Goal: Complete application form

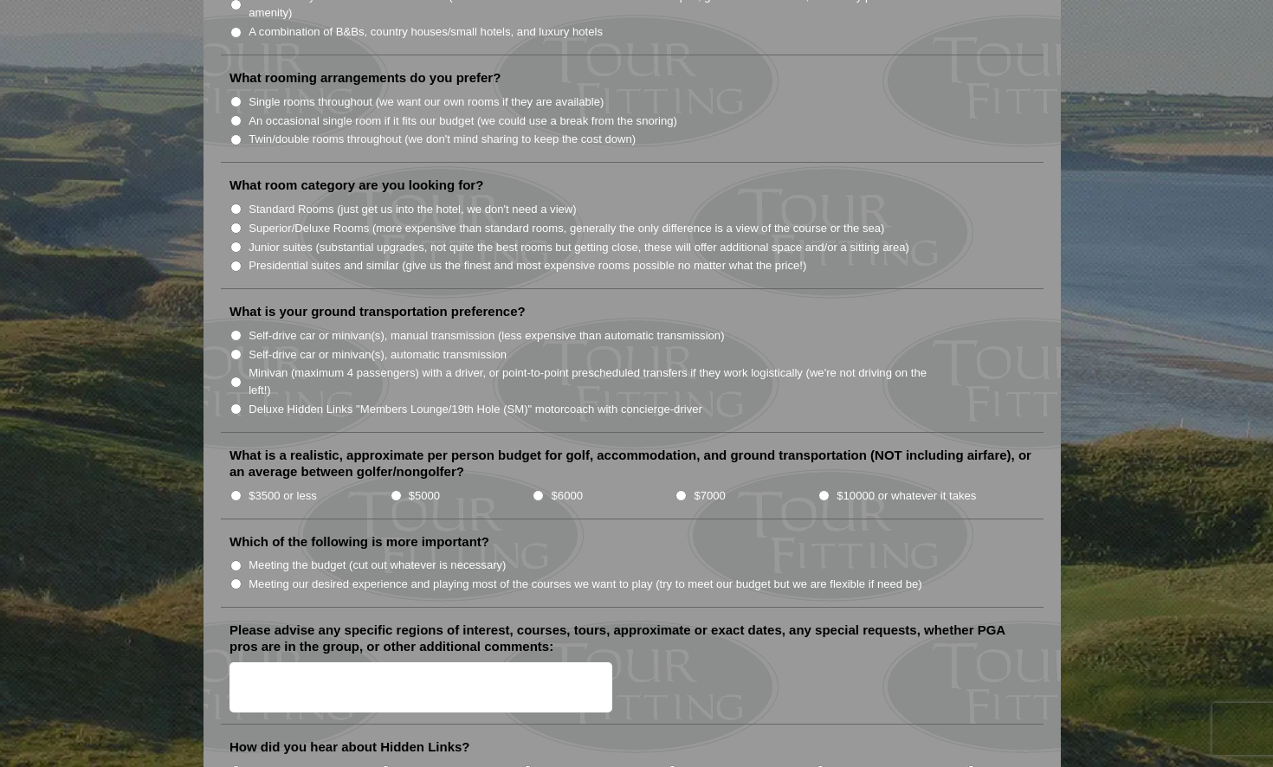
scroll to position [1559, 0]
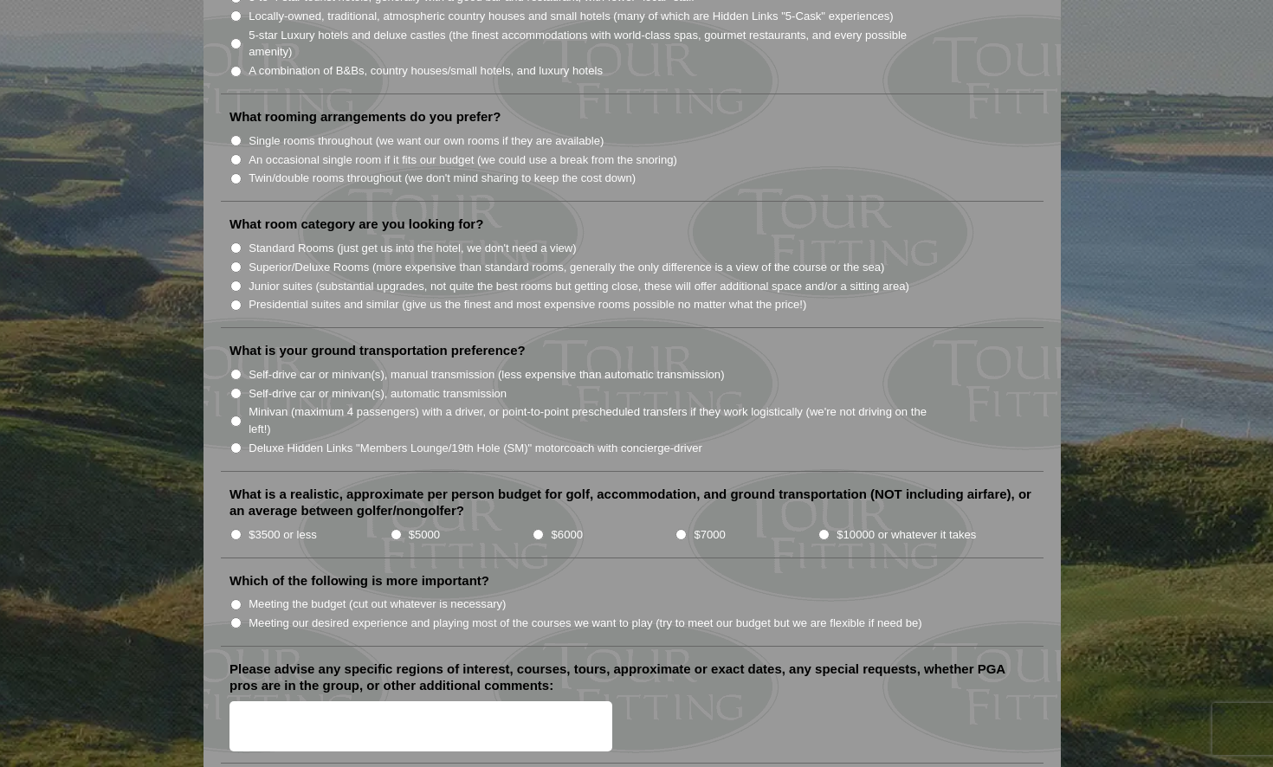
click at [236, 281] on input "Junior suites (substantial upgrades, not quite the best rooms but getting close…" at bounding box center [235, 286] width 11 height 11
radio input "true"
click at [236, 300] on input "Presidential suites and similar (give us the finest and most expensive rooms po…" at bounding box center [235, 305] width 11 height 11
radio input "true"
click at [235, 281] on input "Junior suites (substantial upgrades, not quite the best rooms but getting close…" at bounding box center [235, 286] width 11 height 11
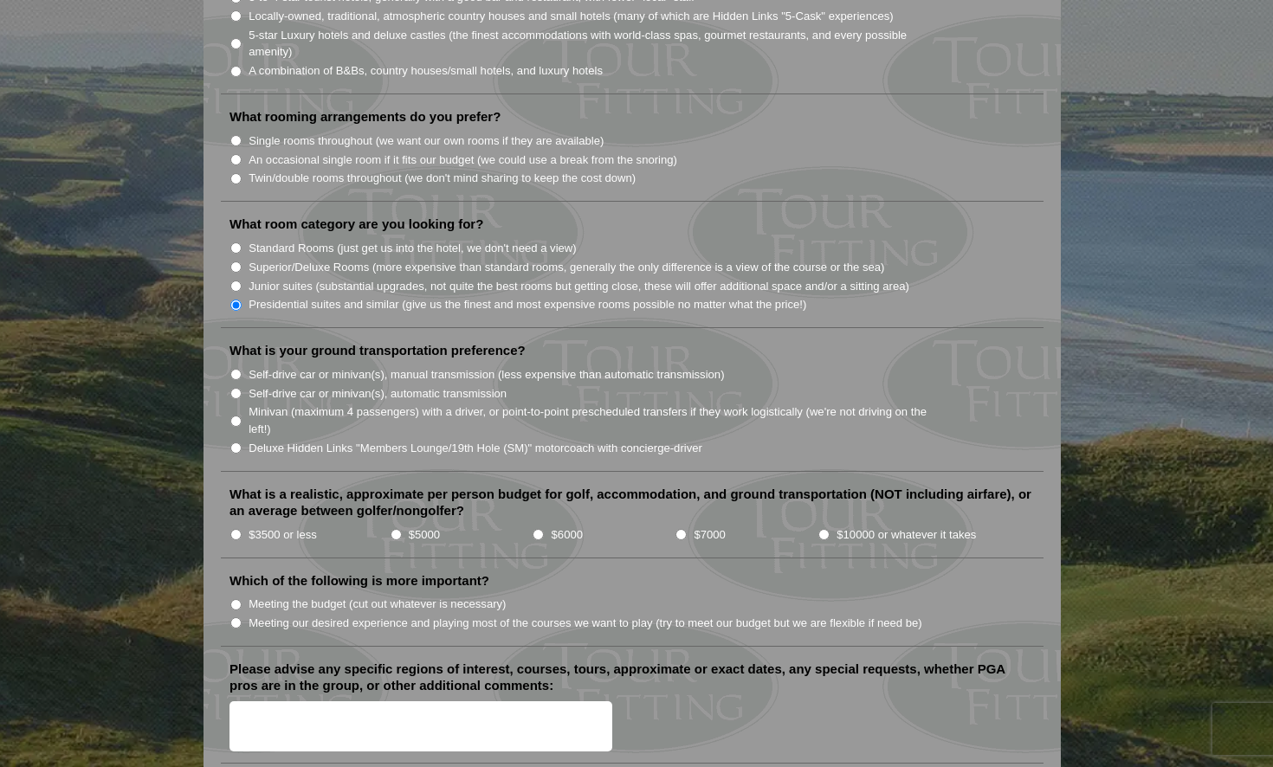
radio input "true"
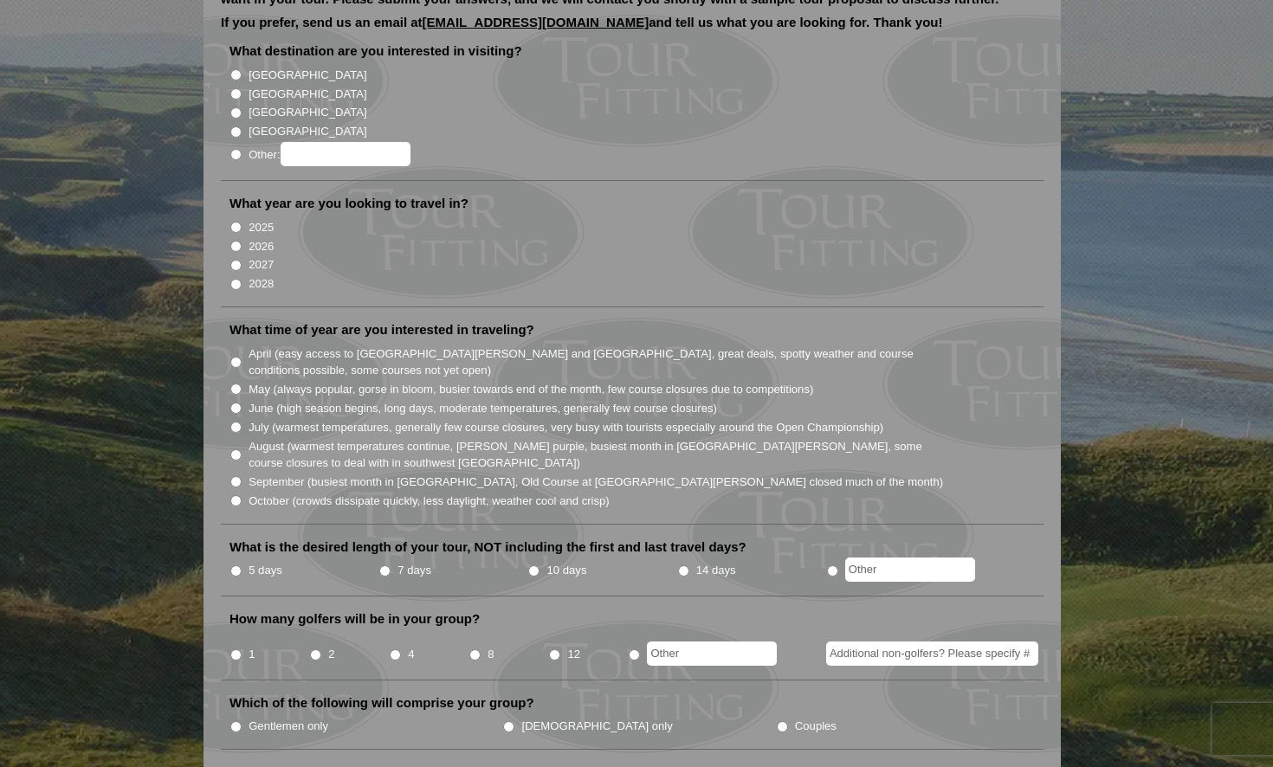
scroll to position [173, 0]
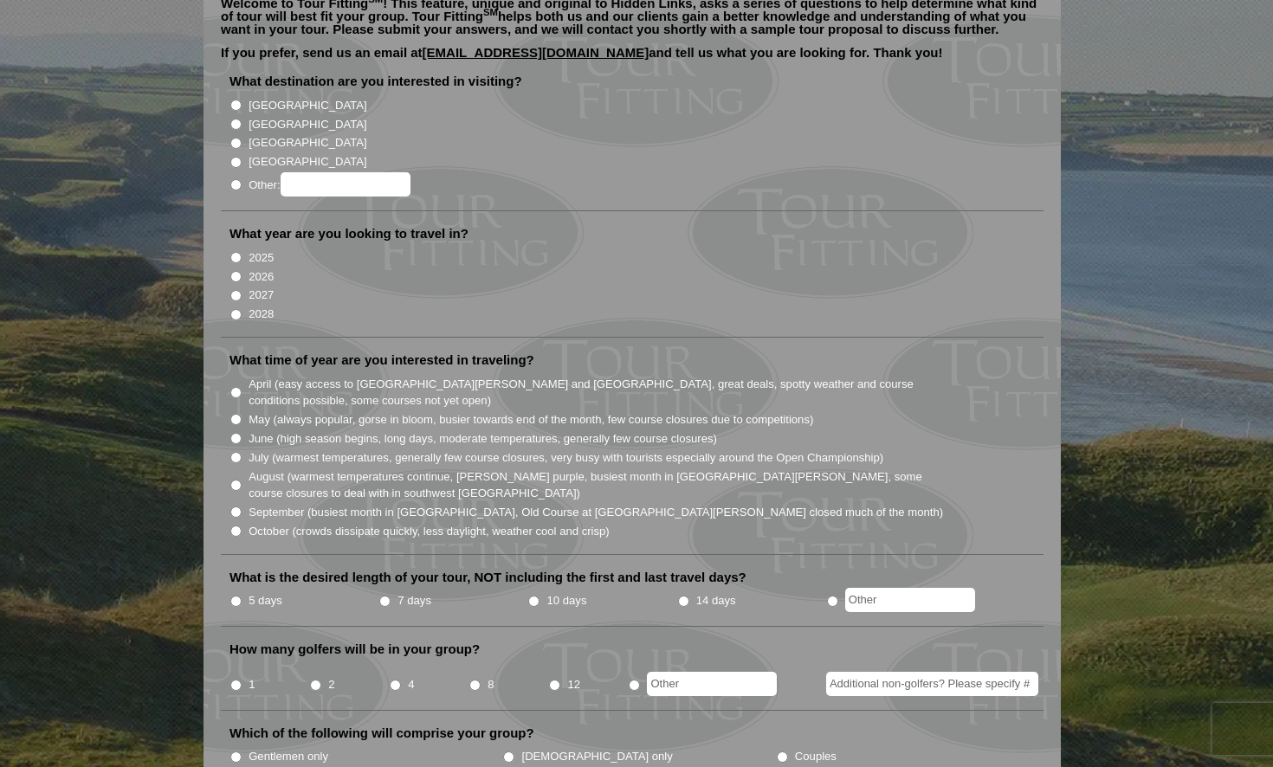
click at [236, 100] on input "[GEOGRAPHIC_DATA]" at bounding box center [235, 105] width 11 height 11
radio input "true"
click at [236, 119] on input "[GEOGRAPHIC_DATA]" at bounding box center [235, 124] width 11 height 11
radio input "true"
click at [234, 100] on input "[GEOGRAPHIC_DATA]" at bounding box center [235, 105] width 11 height 11
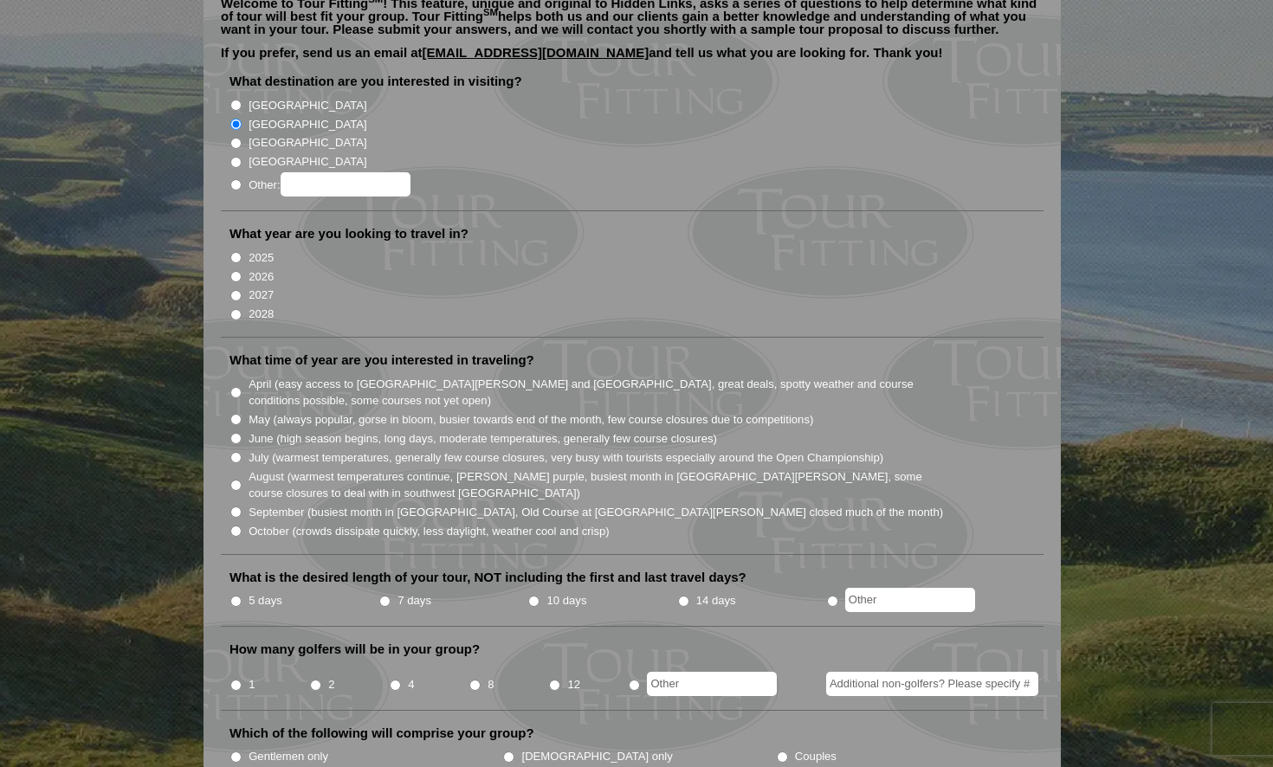
radio input "true"
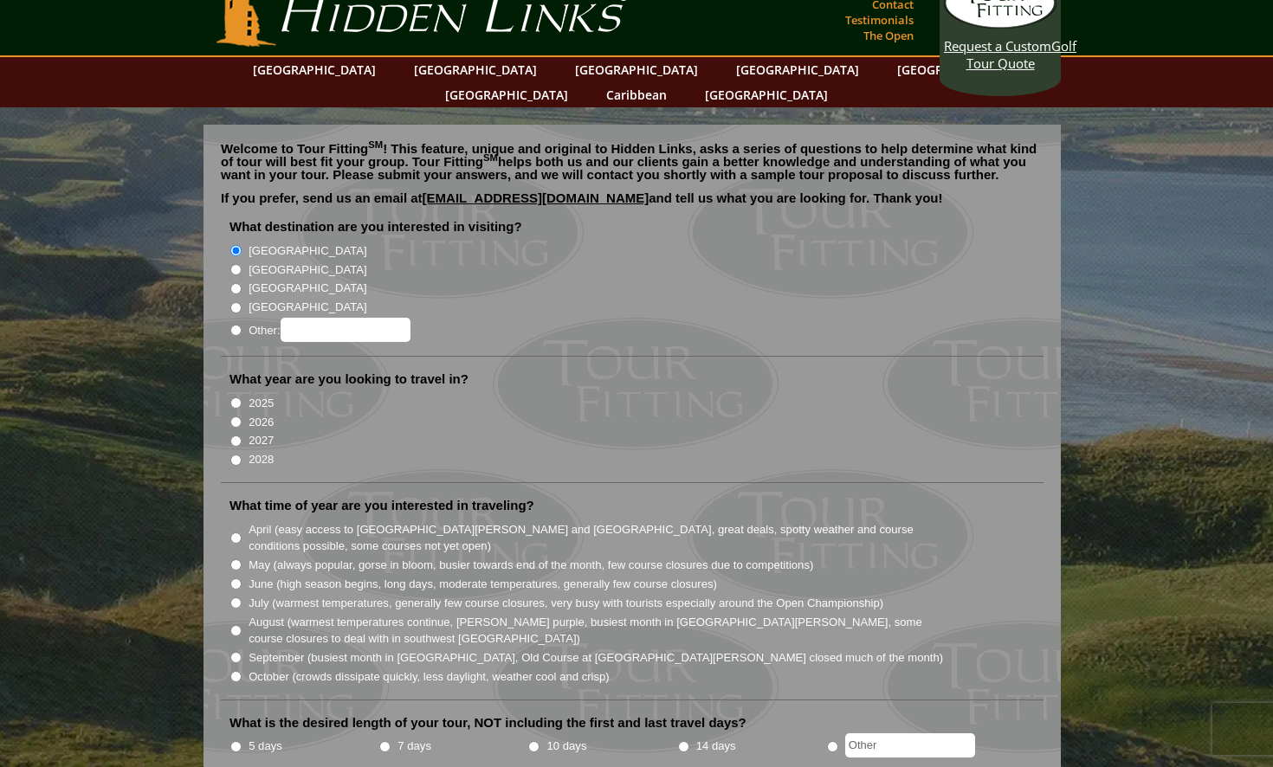
scroll to position [0, 0]
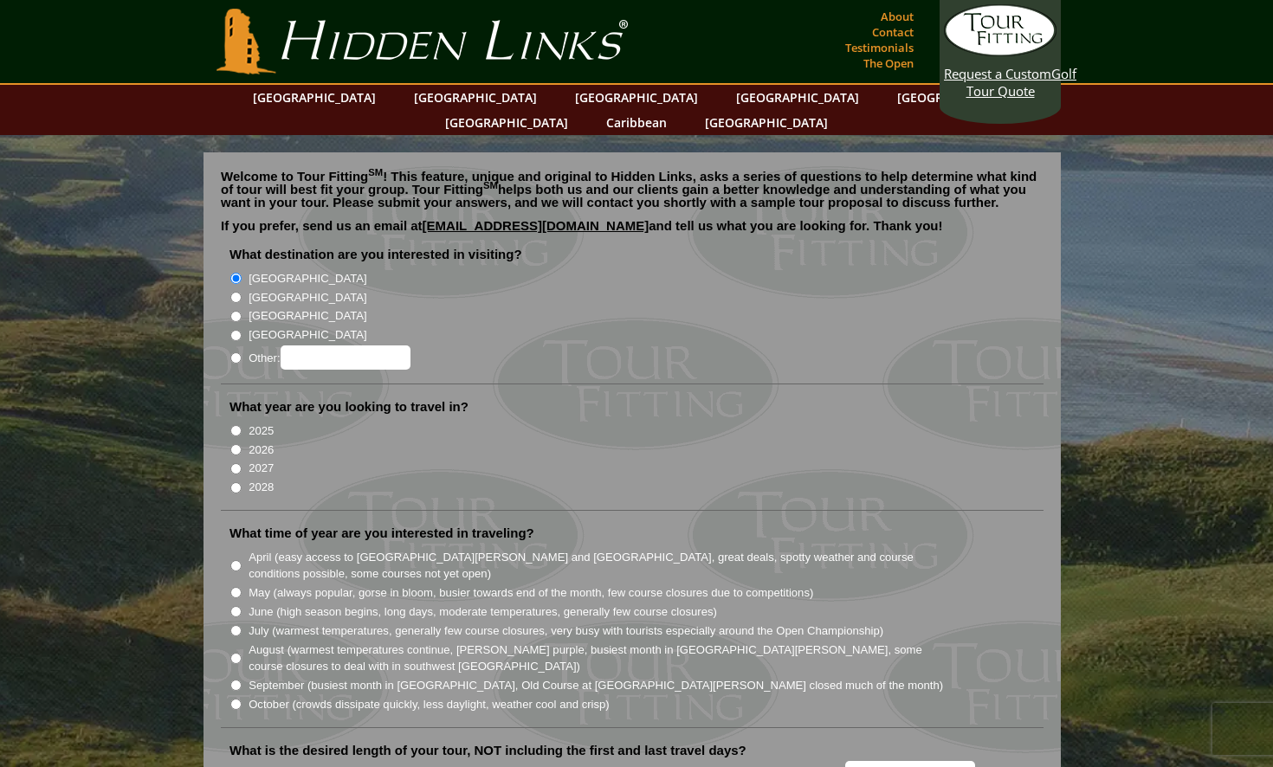
click at [237, 353] on input "Other:" at bounding box center [235, 358] width 11 height 11
radio input "true"
click at [306, 346] on input "Other:" at bounding box center [346, 358] width 130 height 24
type input "1 week Ireland & 1 week [GEOGRAPHIC_DATA]"
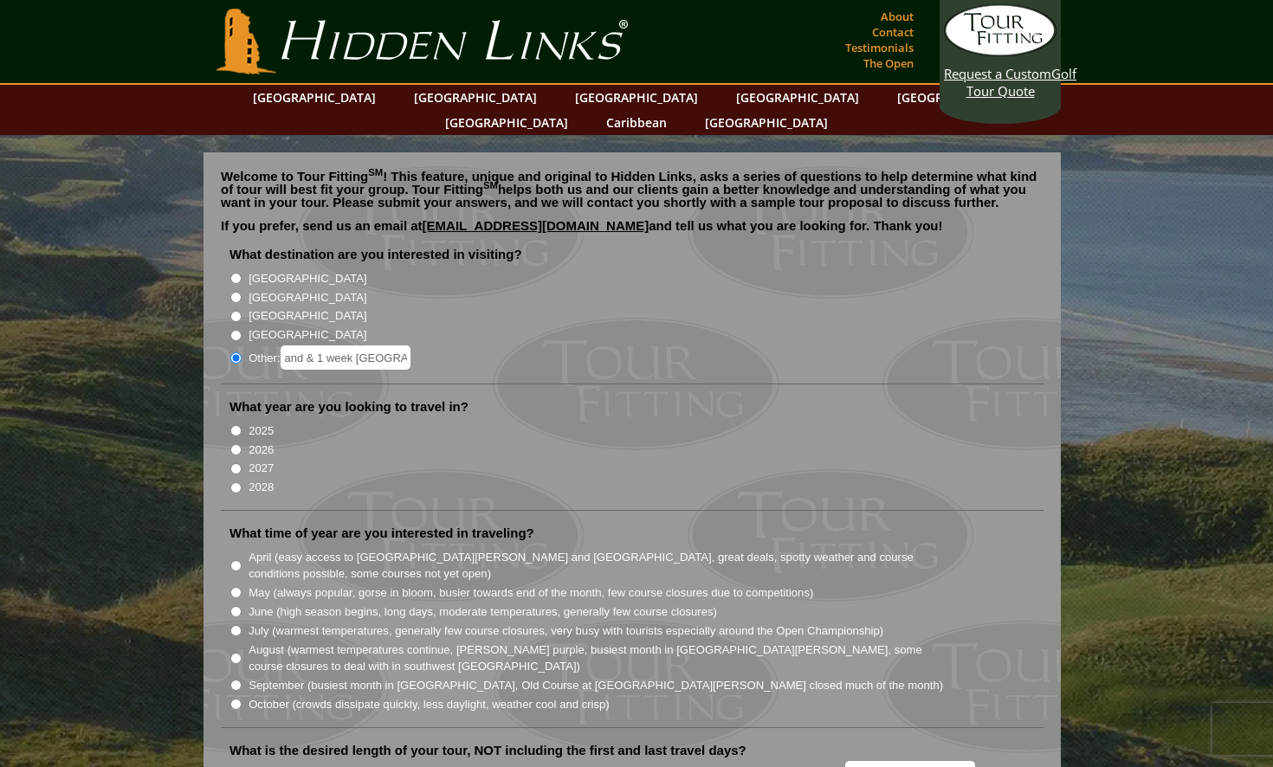
scroll to position [0, 0]
click at [234, 444] on input "2026" at bounding box center [235, 449] width 11 height 11
radio input "true"
click at [237, 680] on input "September (busiest month in [GEOGRAPHIC_DATA], Old Course at [GEOGRAPHIC_DATA][…" at bounding box center [235, 685] width 11 height 11
radio input "true"
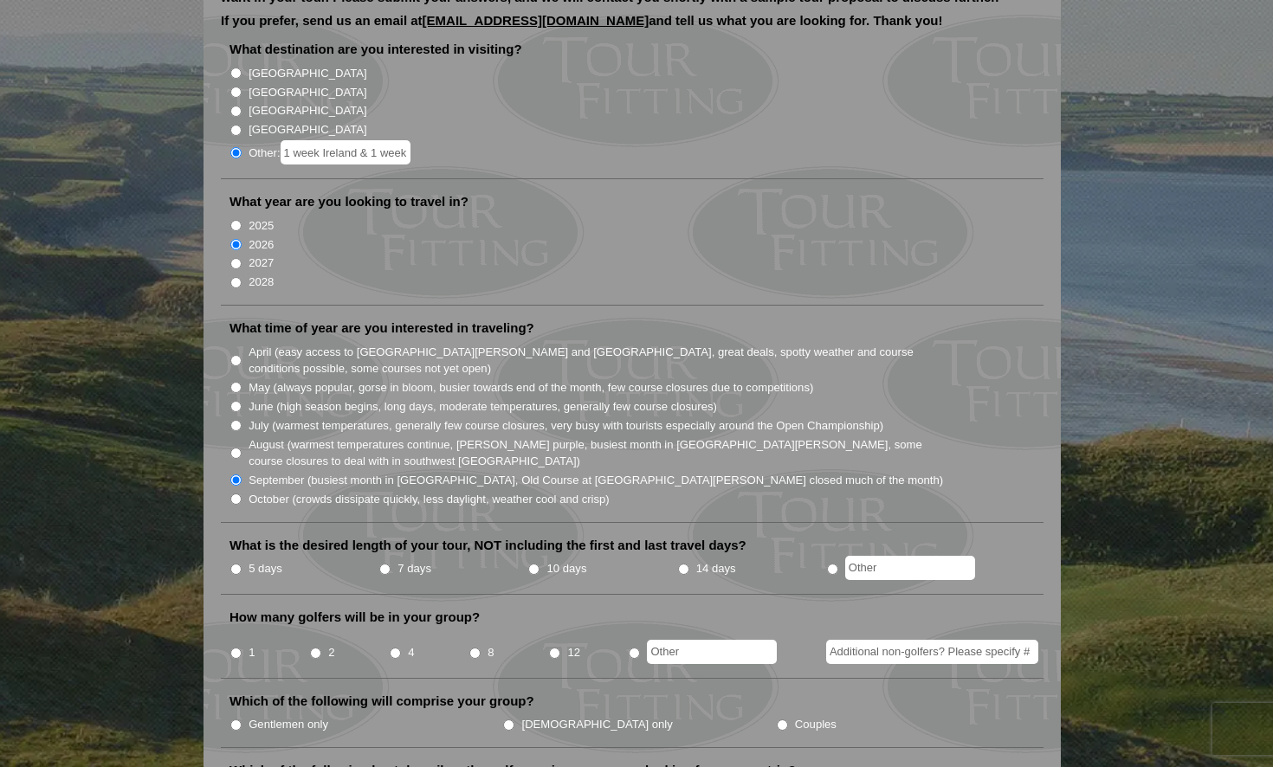
scroll to position [260, 0]
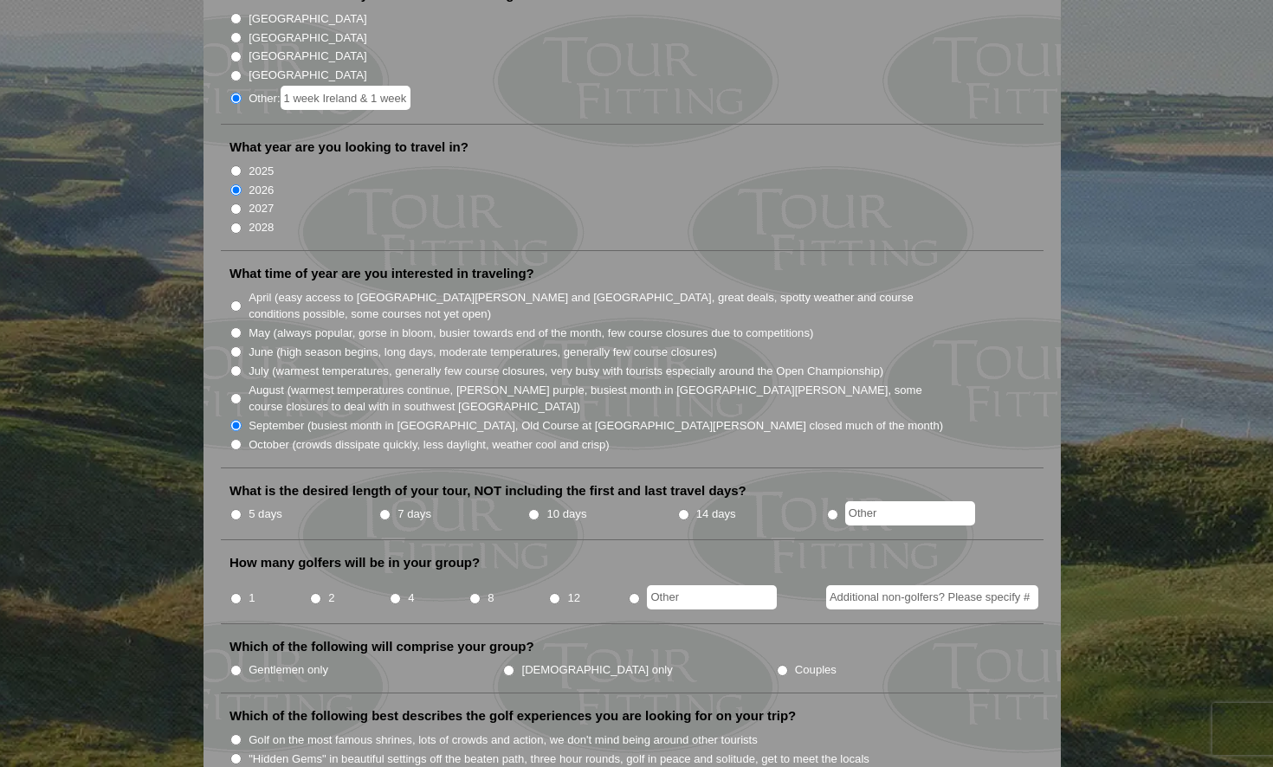
click at [683, 509] on input "14 days" at bounding box center [683, 514] width 11 height 11
radio input "true"
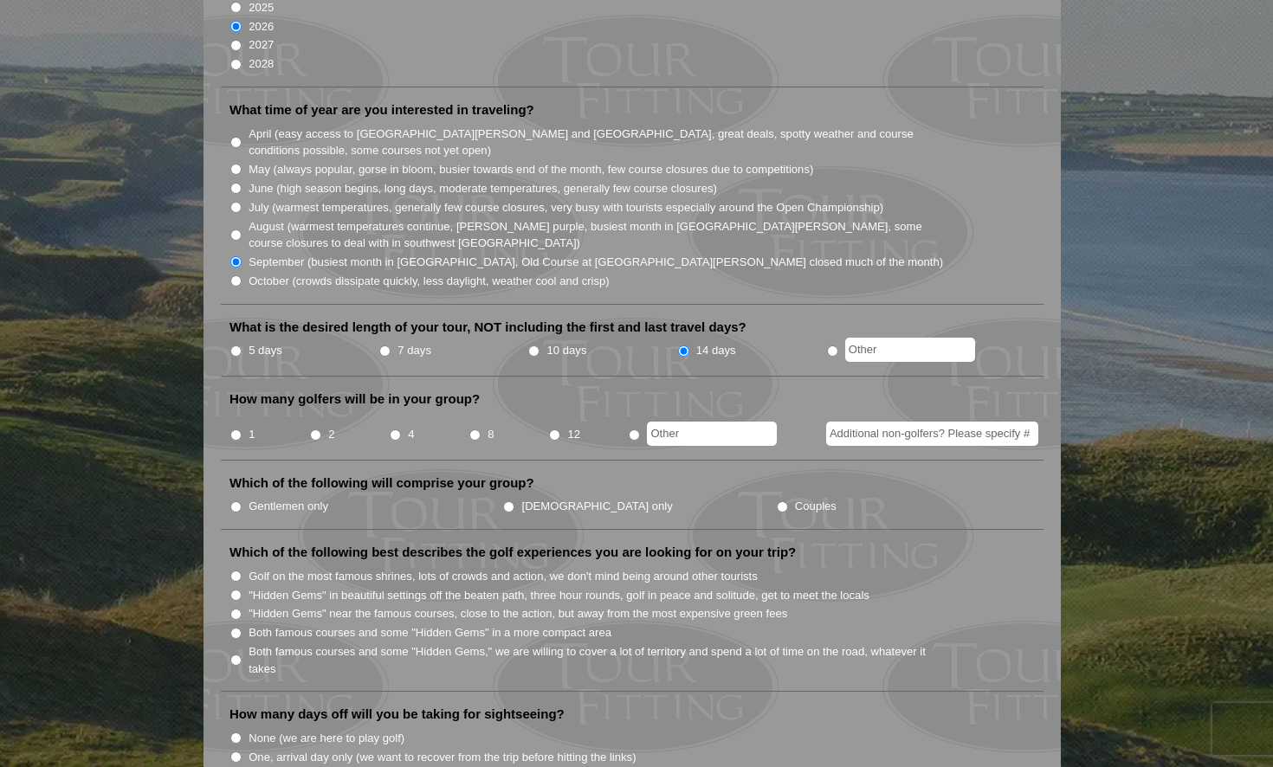
scroll to position [433, 0]
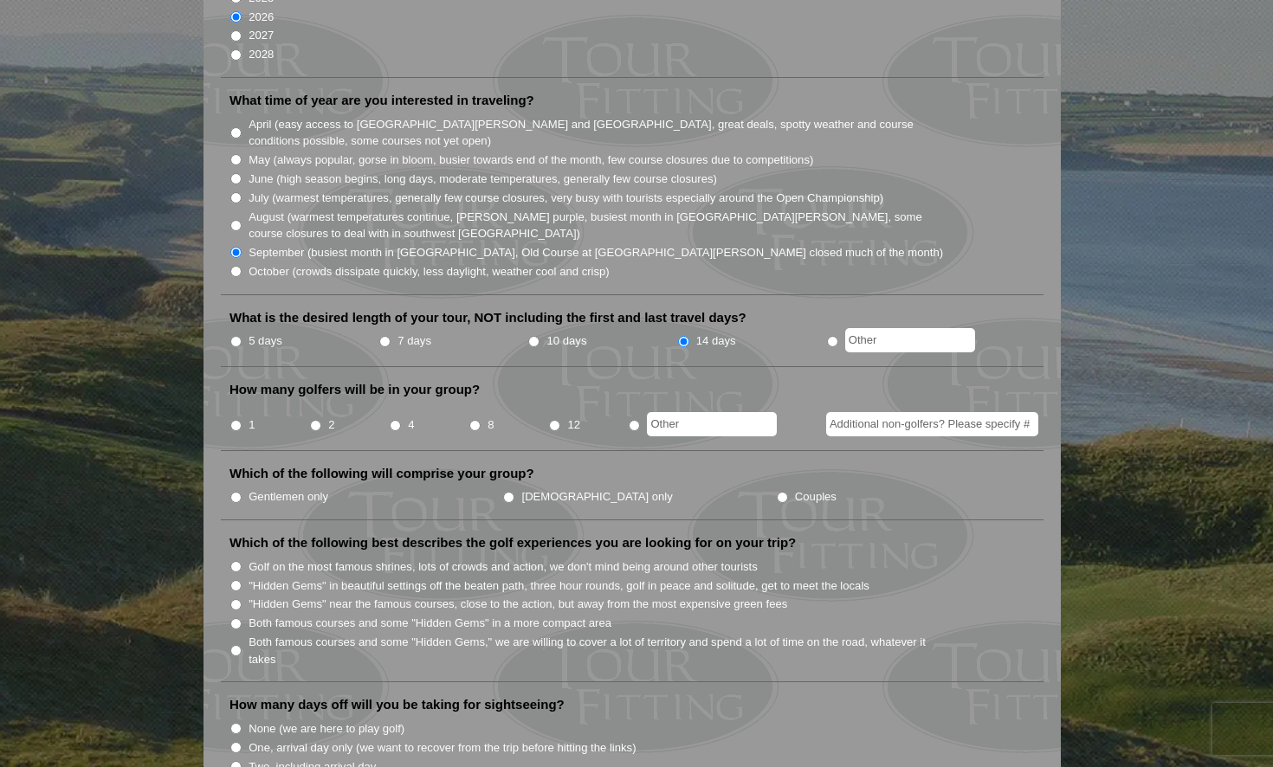
click at [395, 420] on input "4" at bounding box center [395, 425] width 11 height 11
radio input "true"
click at [849, 412] on input "Additional non-golfers? Please specify #" at bounding box center [932, 424] width 212 height 24
type input "6"
click at [777, 492] on input "Couples" at bounding box center [782, 497] width 11 height 11
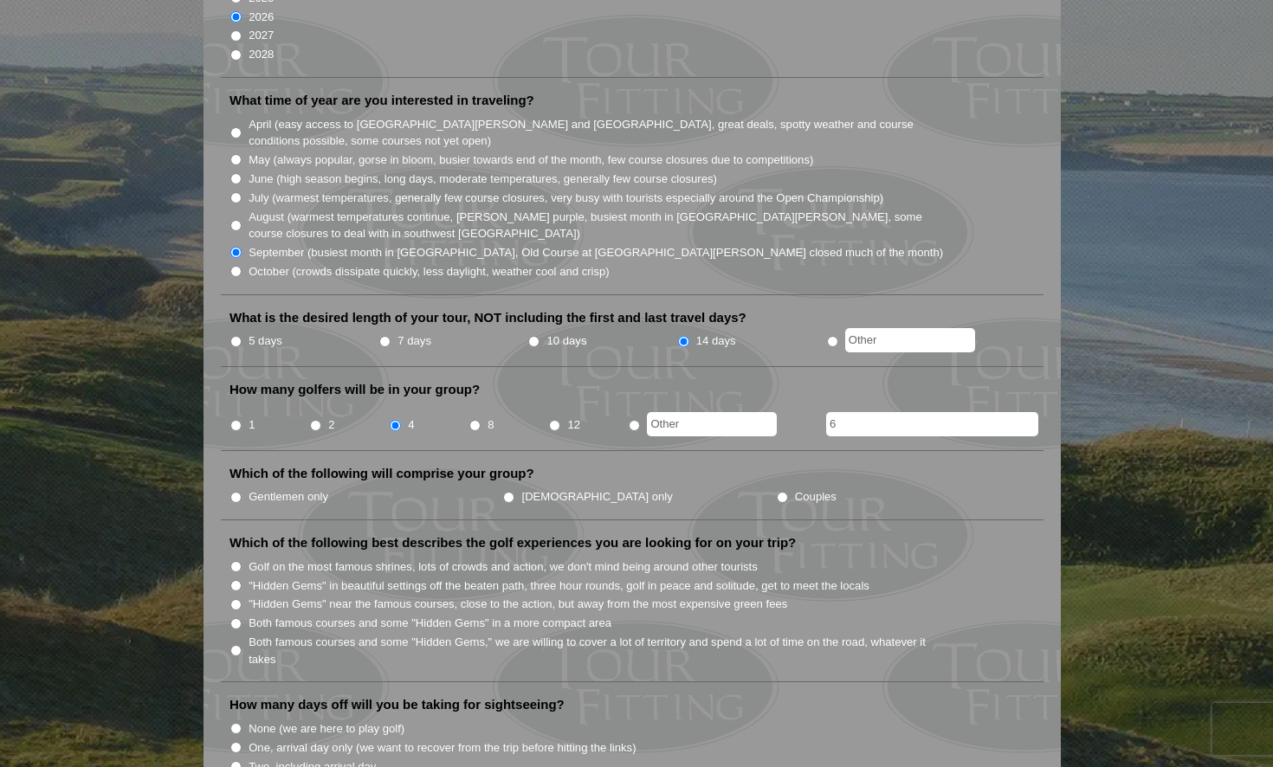
radio input "true"
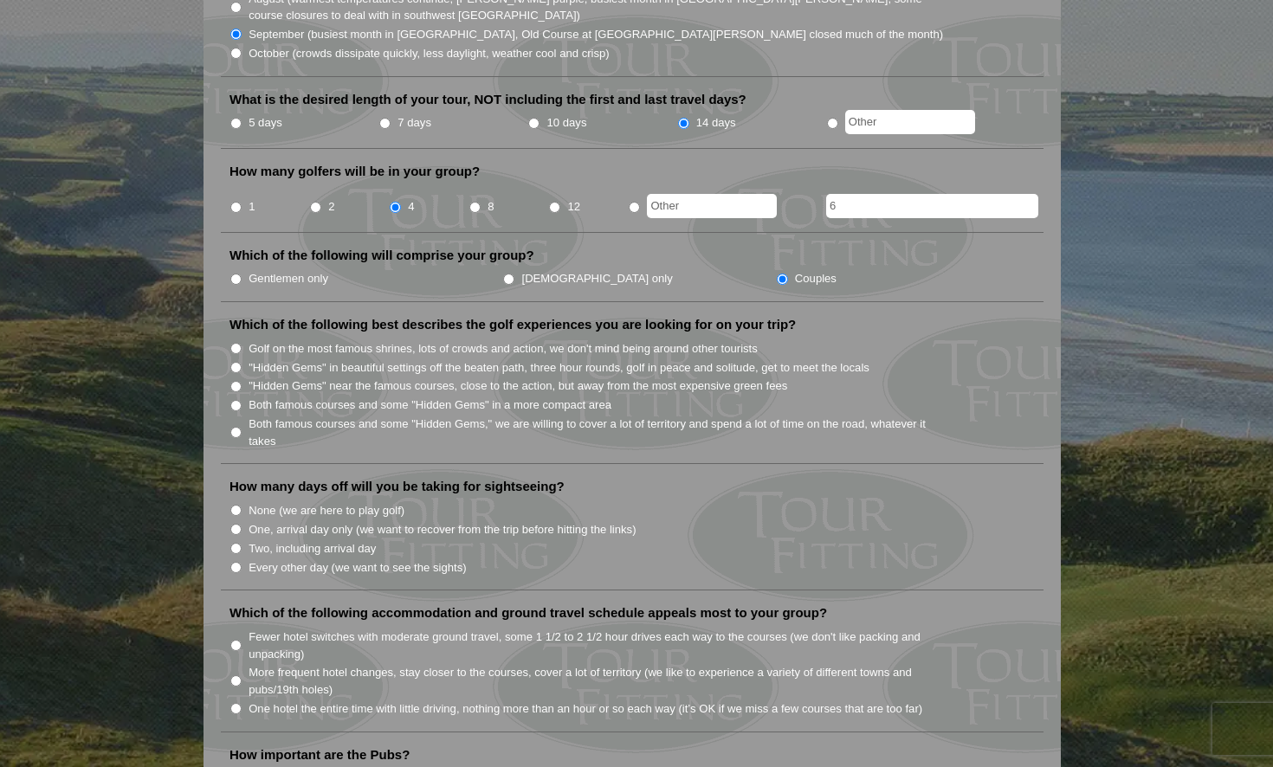
scroll to position [693, 0]
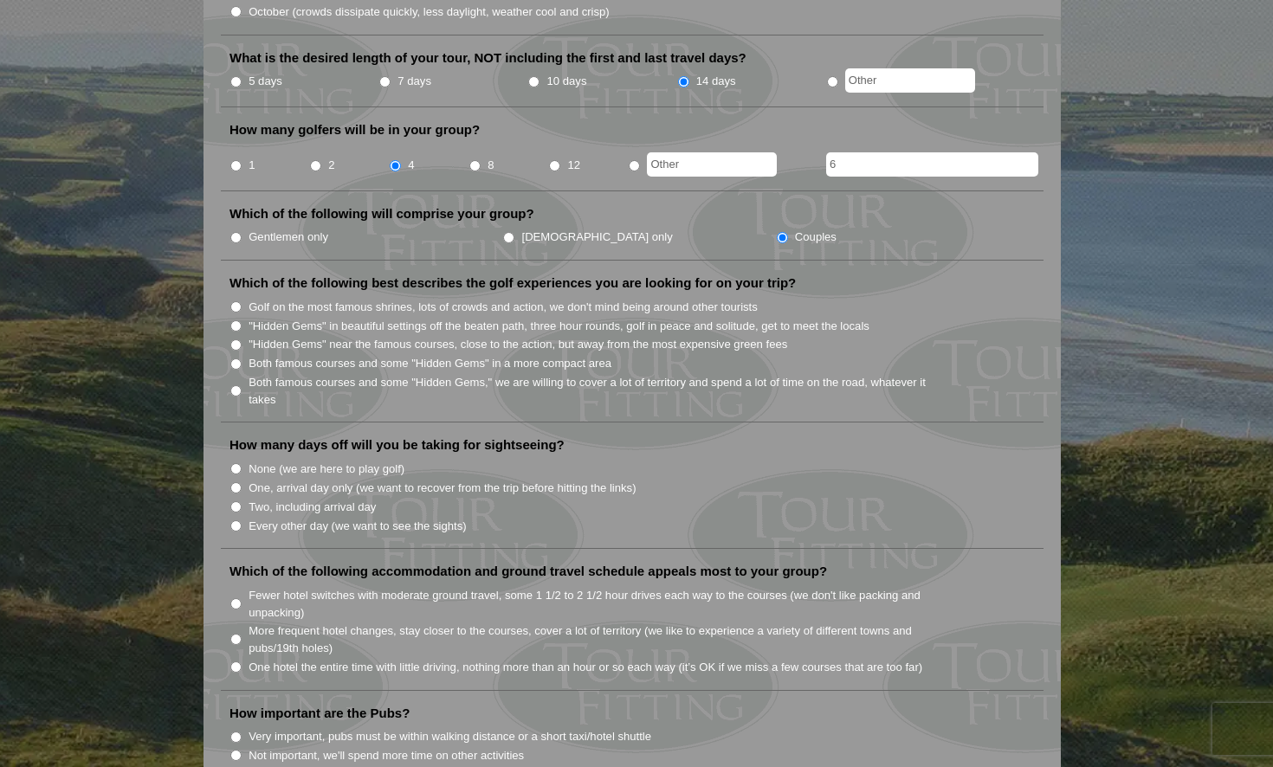
click at [234, 385] on input "Both famous courses and some "Hidden Gems," we are willing to cover a lot of te…" at bounding box center [235, 390] width 11 height 11
radio input "true"
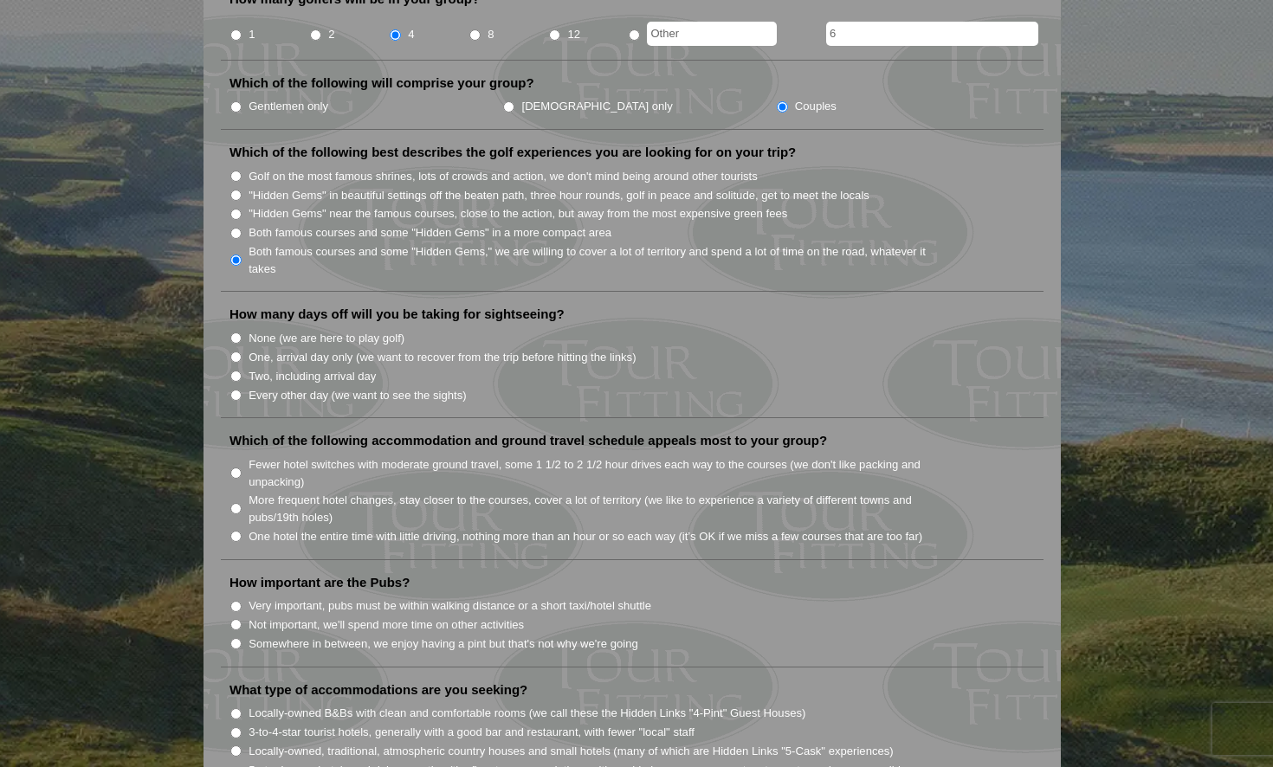
scroll to position [866, 0]
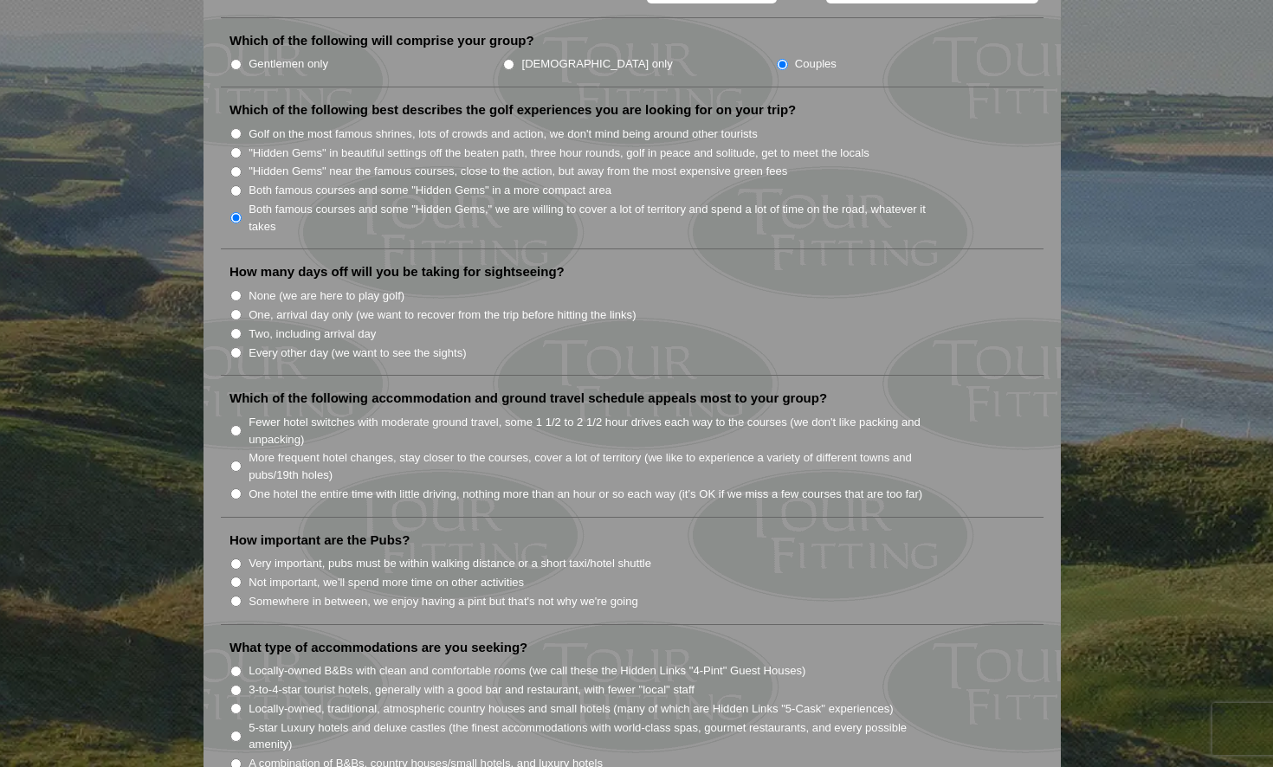
click at [236, 347] on input "Every other day (we want to see the sights)" at bounding box center [235, 352] width 11 height 11
radio input "true"
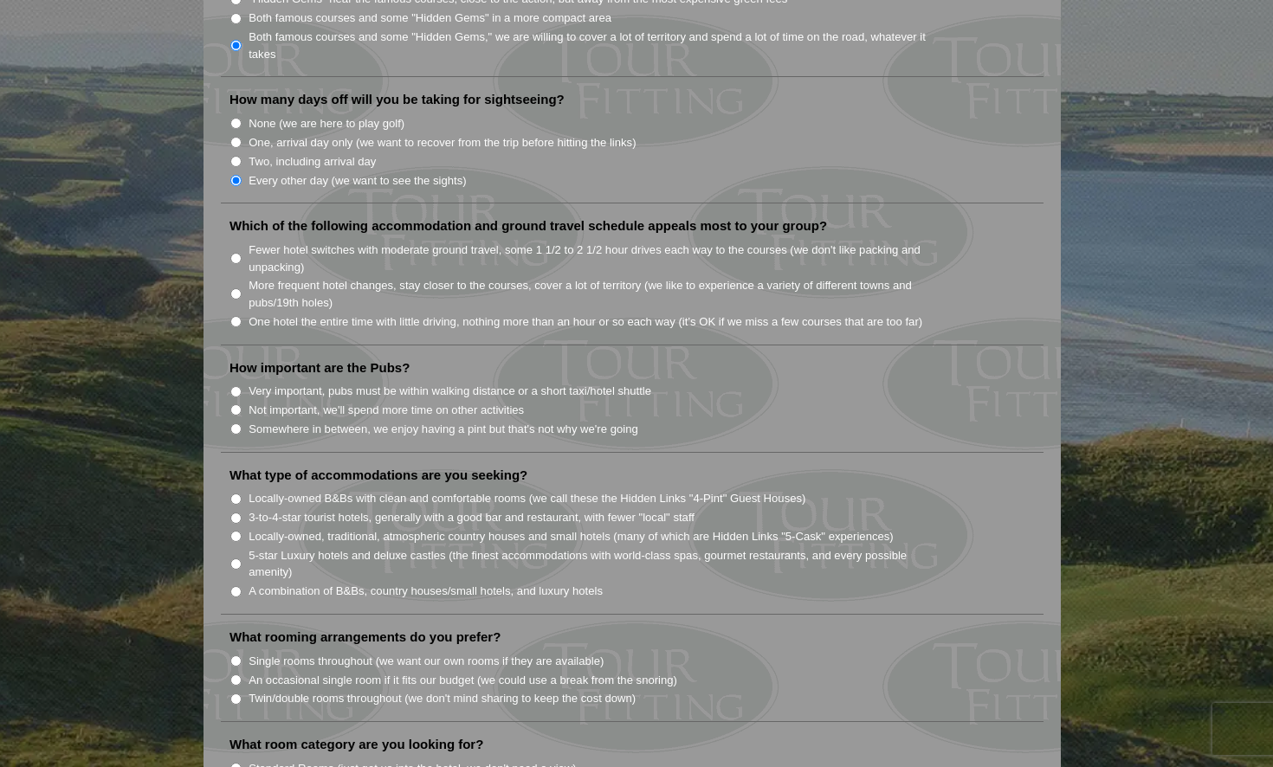
scroll to position [1039, 0]
click at [236, 288] on input "More frequent hotel changes, stay closer to the courses, cover a lot of territo…" at bounding box center [235, 293] width 11 height 11
radio input "true"
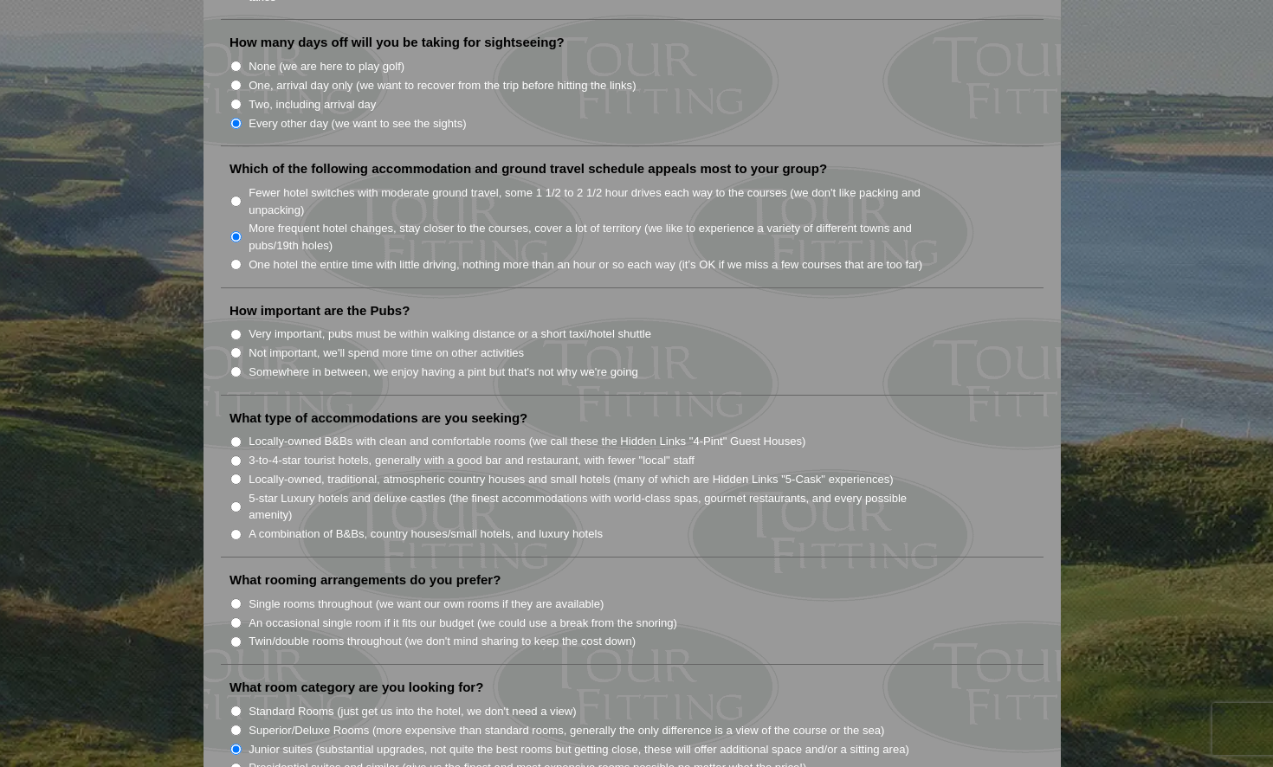
scroll to position [1126, 0]
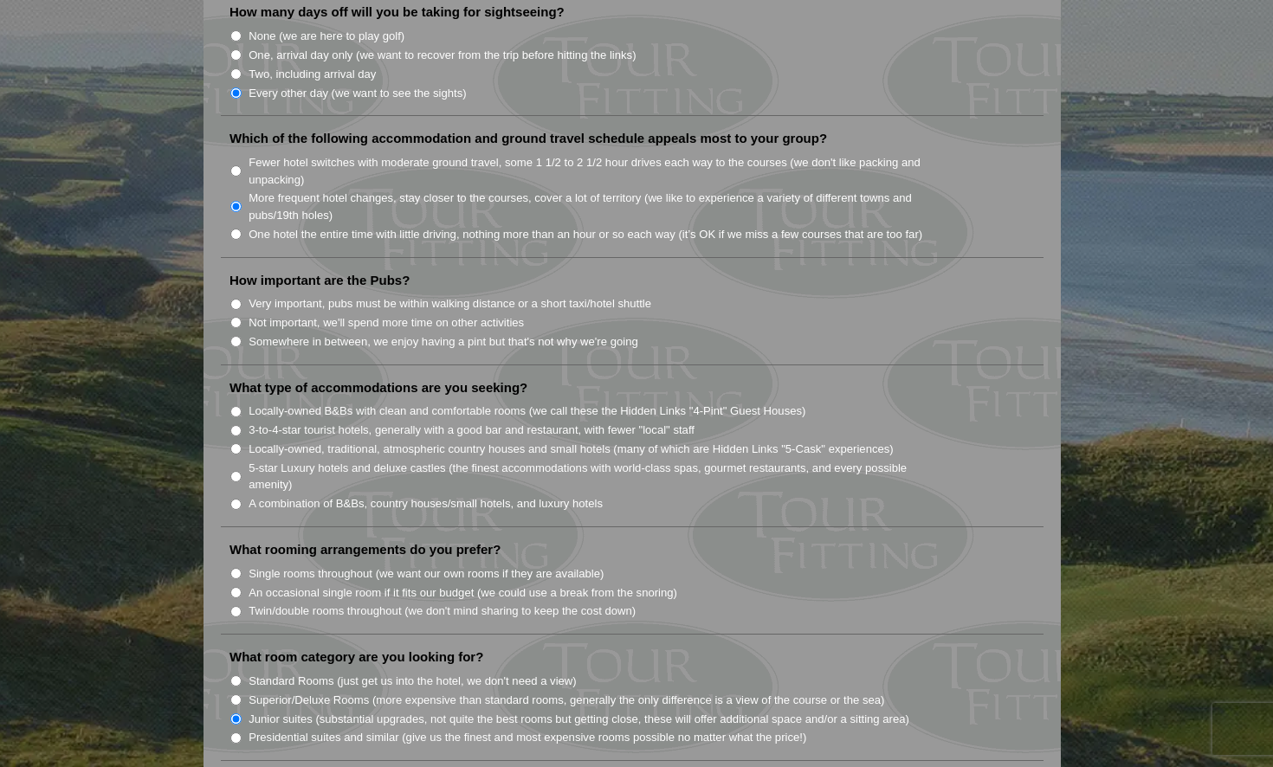
click at [236, 336] on input "Somewhere in between, we enjoy having a pint but that's not why we're going" at bounding box center [235, 341] width 11 height 11
radio input "true"
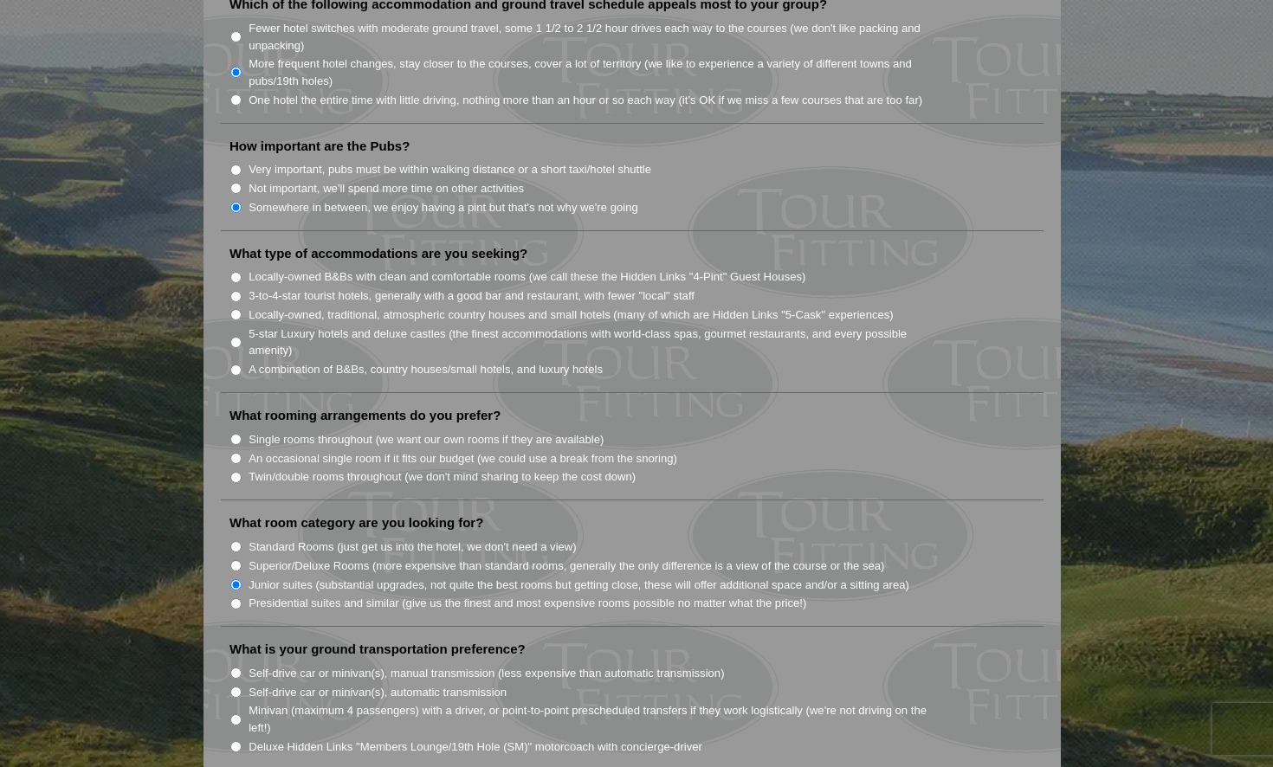
scroll to position [1299, 0]
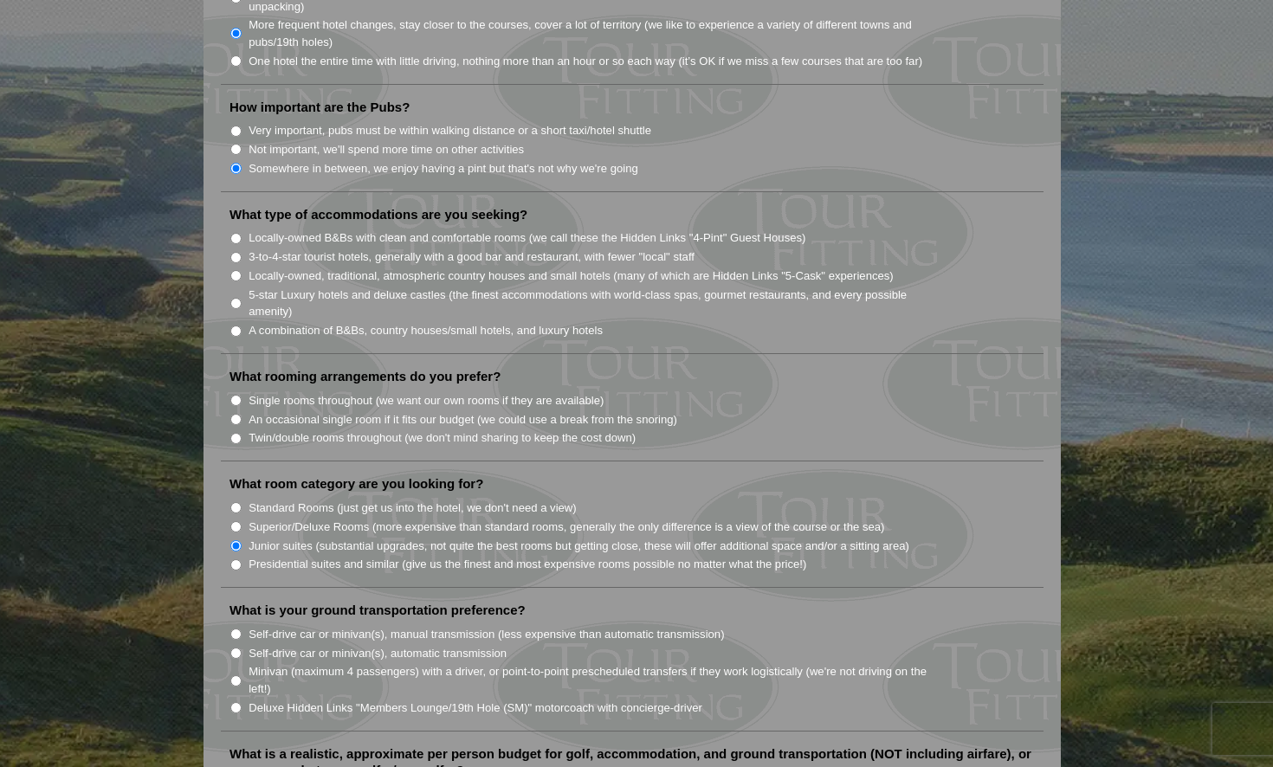
click at [236, 326] on input "A combination of B&Bs, country houses/small hotels, and luxury hotels" at bounding box center [235, 331] width 11 height 11
radio input "true"
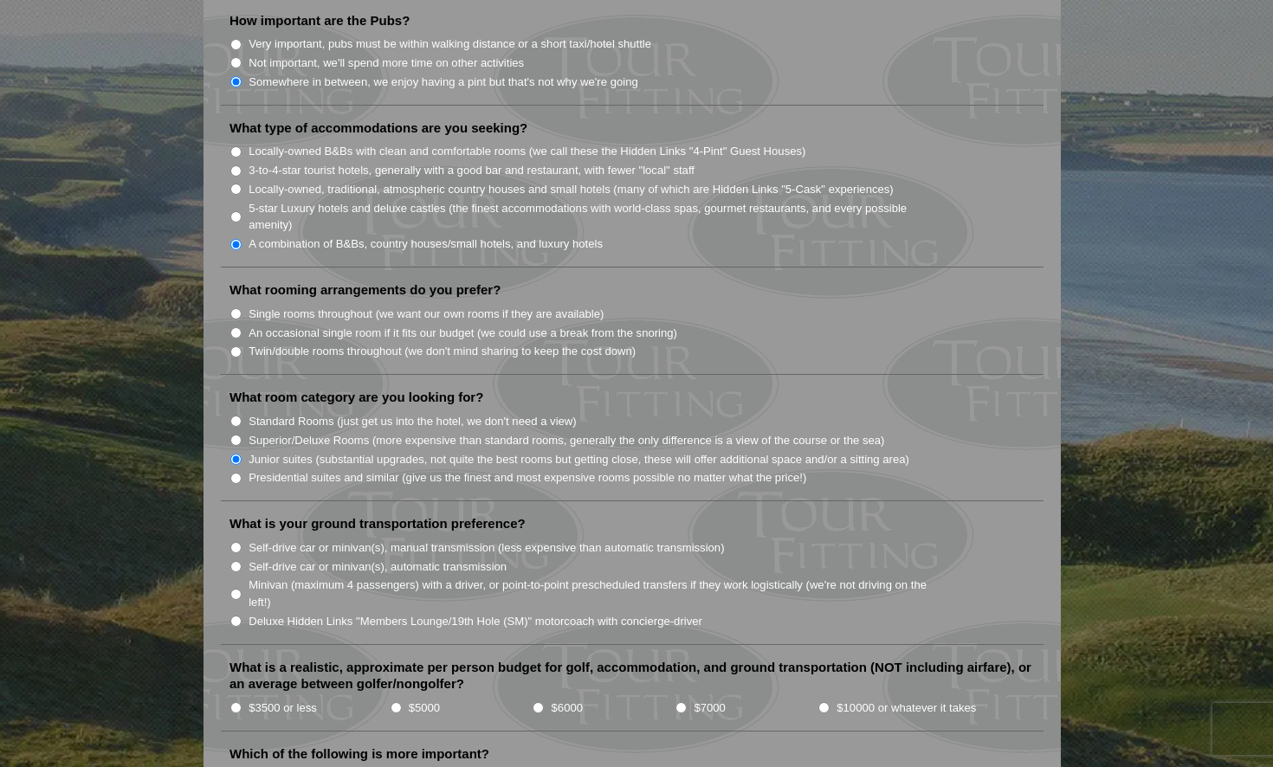
click at [236, 308] on input "Single rooms throughout (we want our own rooms if they are available)" at bounding box center [235, 313] width 11 height 11
radio input "true"
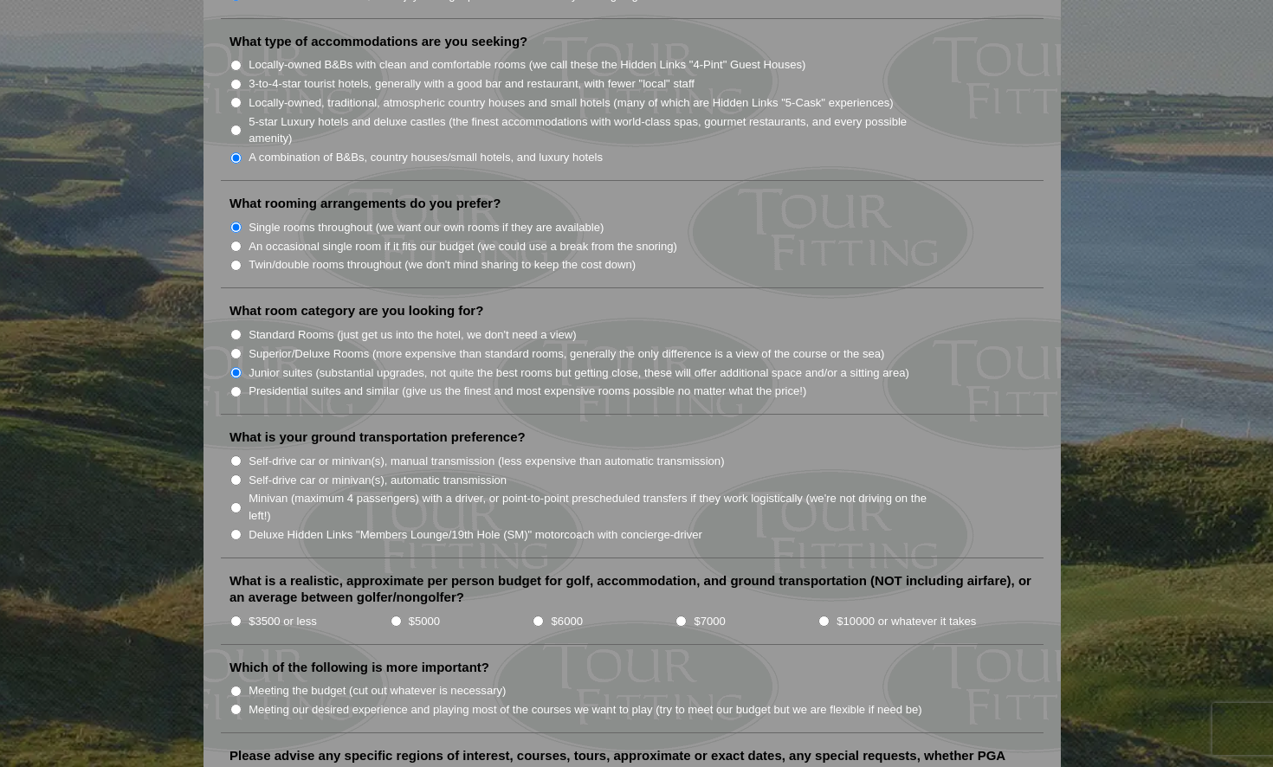
scroll to position [1559, 0]
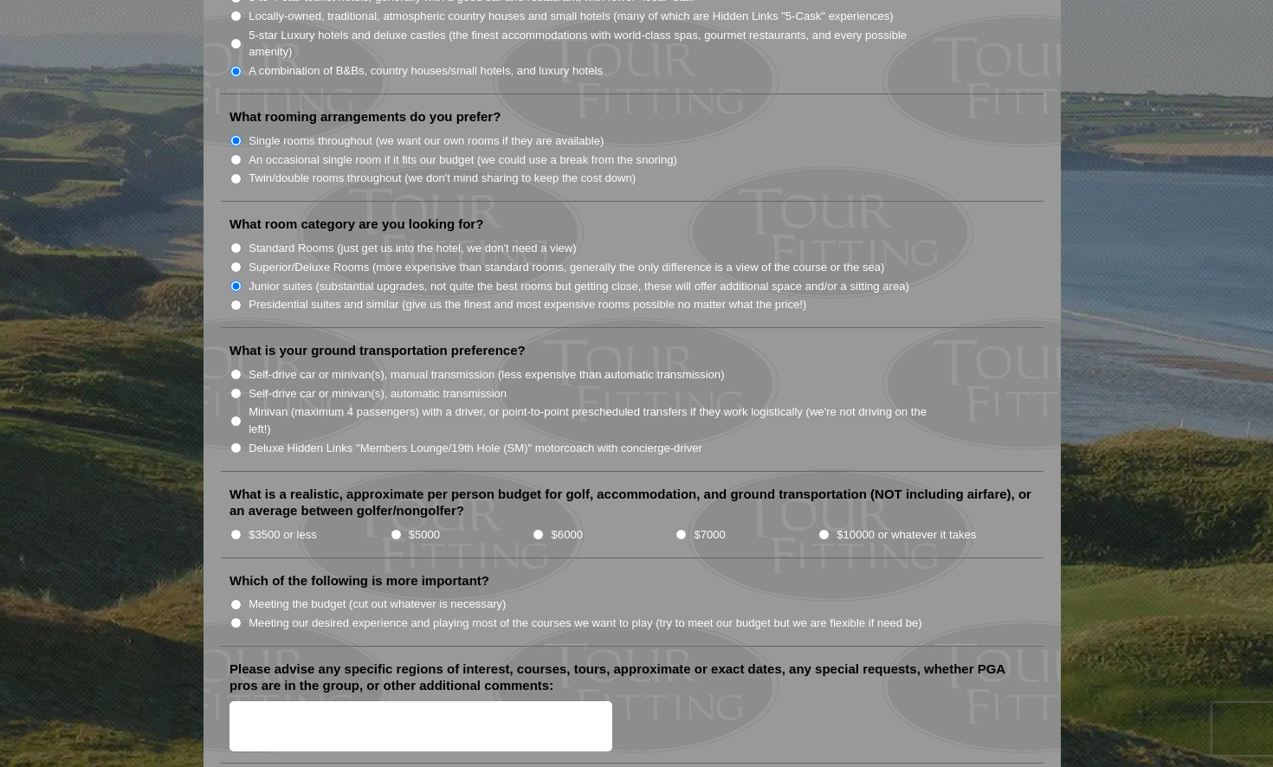
click at [234, 262] on input "Superior/Deluxe Rooms (more expensive than standard rooms, generally the only d…" at bounding box center [235, 267] width 11 height 11
radio input "true"
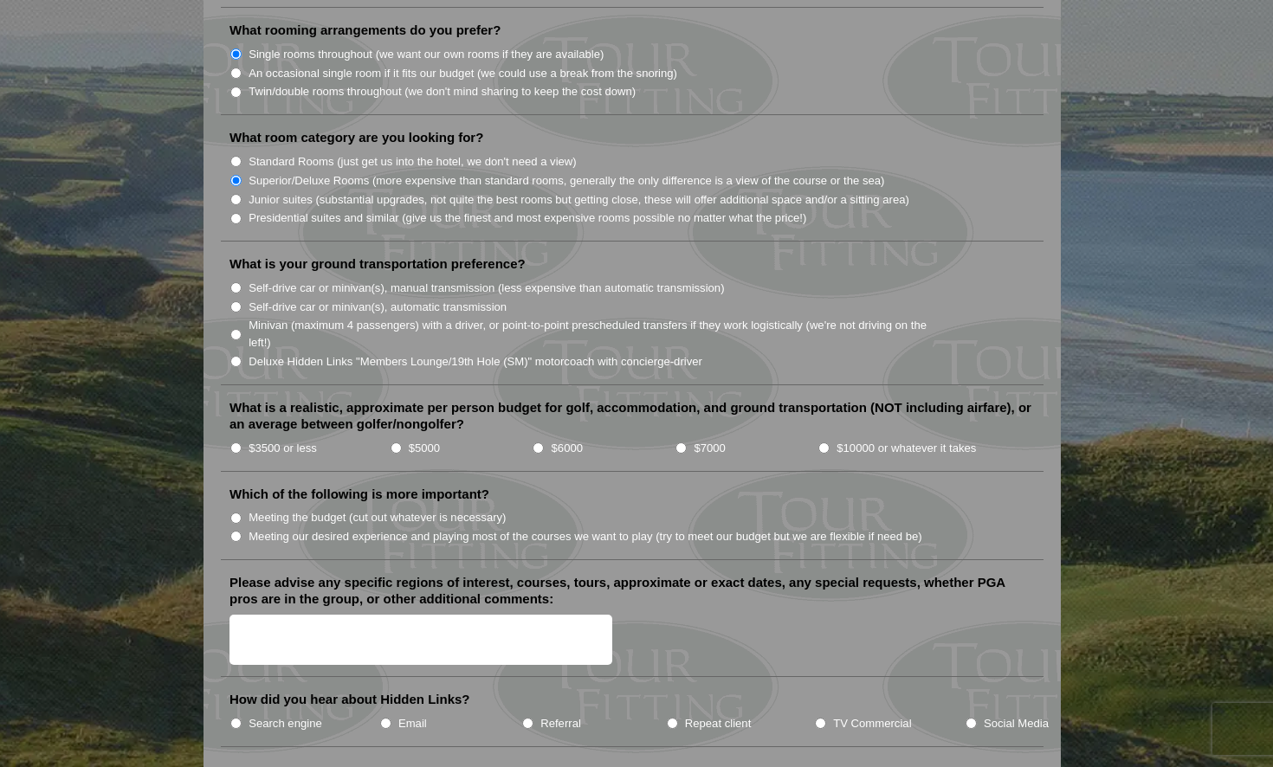
click at [236, 356] on input "Deluxe Hidden Links "Members Lounge/19th Hole (SM)" motorcoach with concierge-d…" at bounding box center [235, 361] width 11 height 11
radio input "true"
click at [825, 443] on input "$10000 or whatever it takes" at bounding box center [824, 448] width 11 height 11
radio input "true"
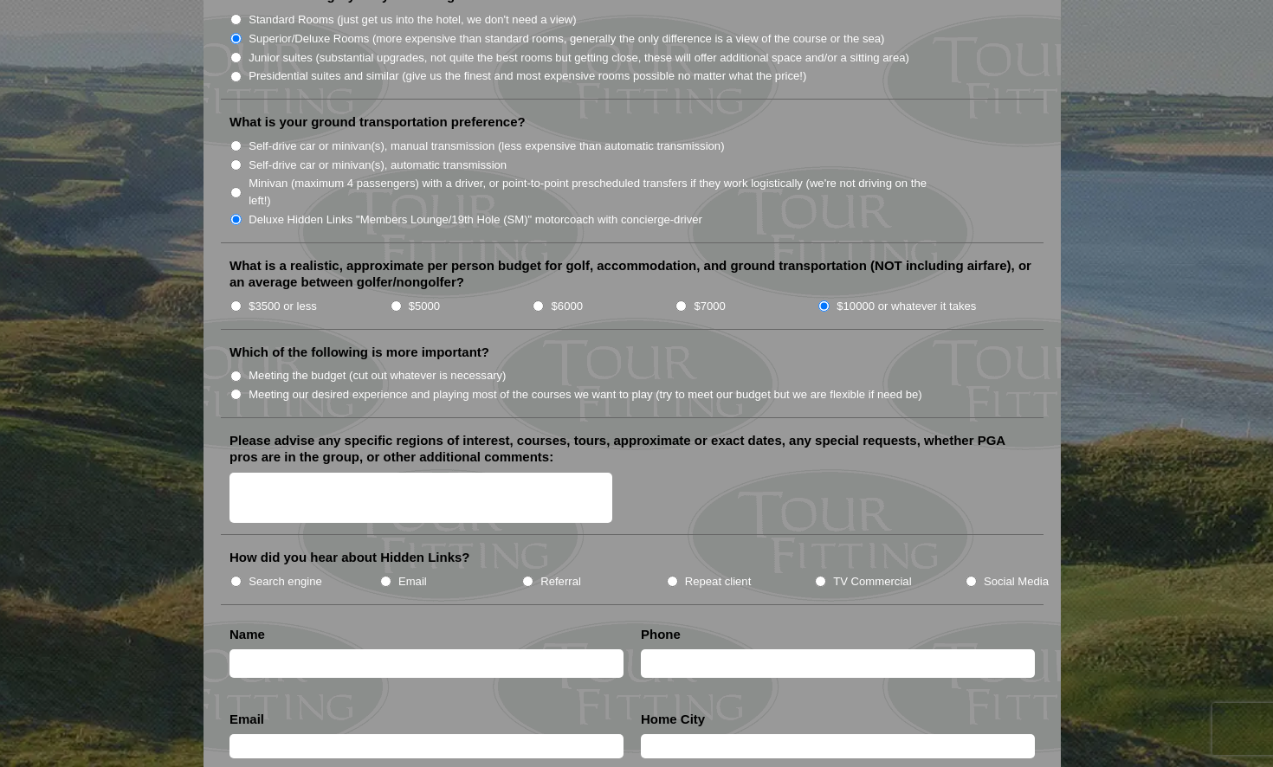
scroll to position [1819, 0]
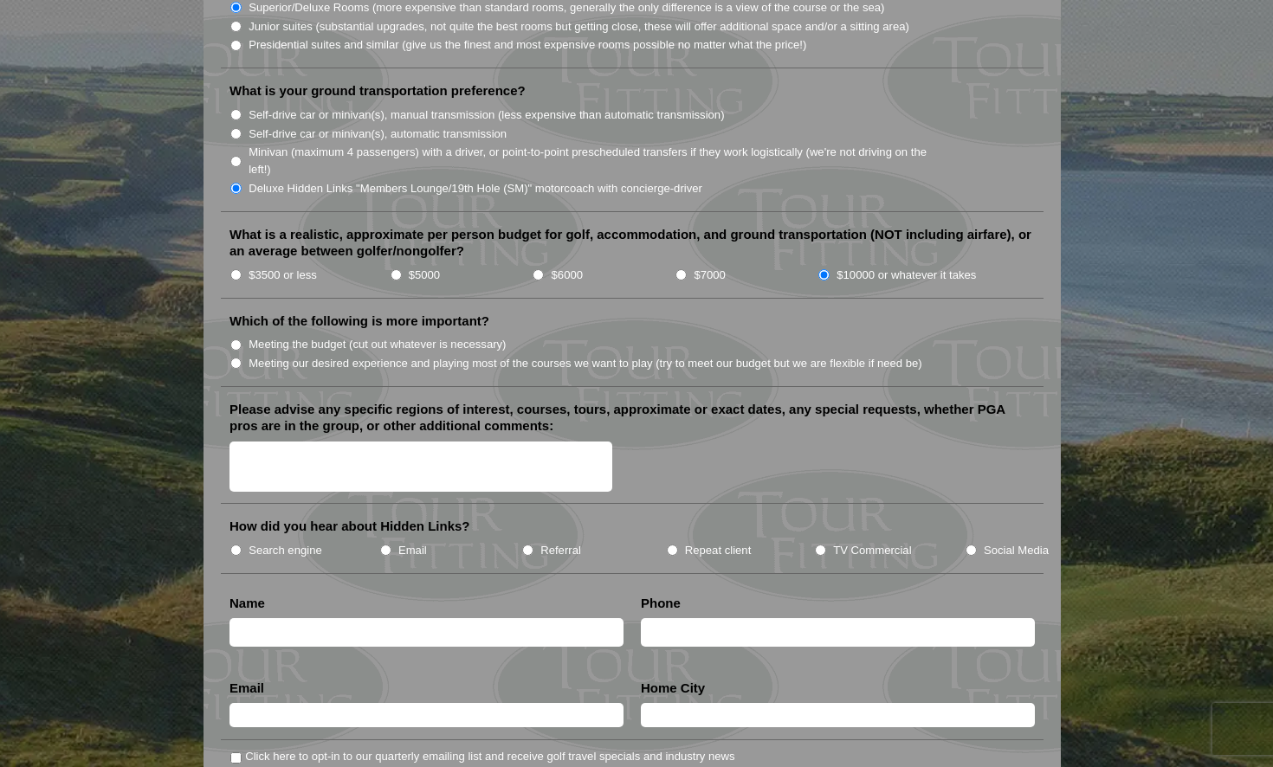
click at [235, 358] on input "Meeting our desired experience and playing most of the courses we want to play …" at bounding box center [235, 363] width 11 height 11
radio input "true"
click at [301, 442] on textarea "Please advise any specific regions of interest, courses, tours, approximate or …" at bounding box center [421, 467] width 383 height 51
type textarea "t"
click at [287, 442] on textarea "[DATE]-[DATE]" at bounding box center [421, 467] width 383 height 51
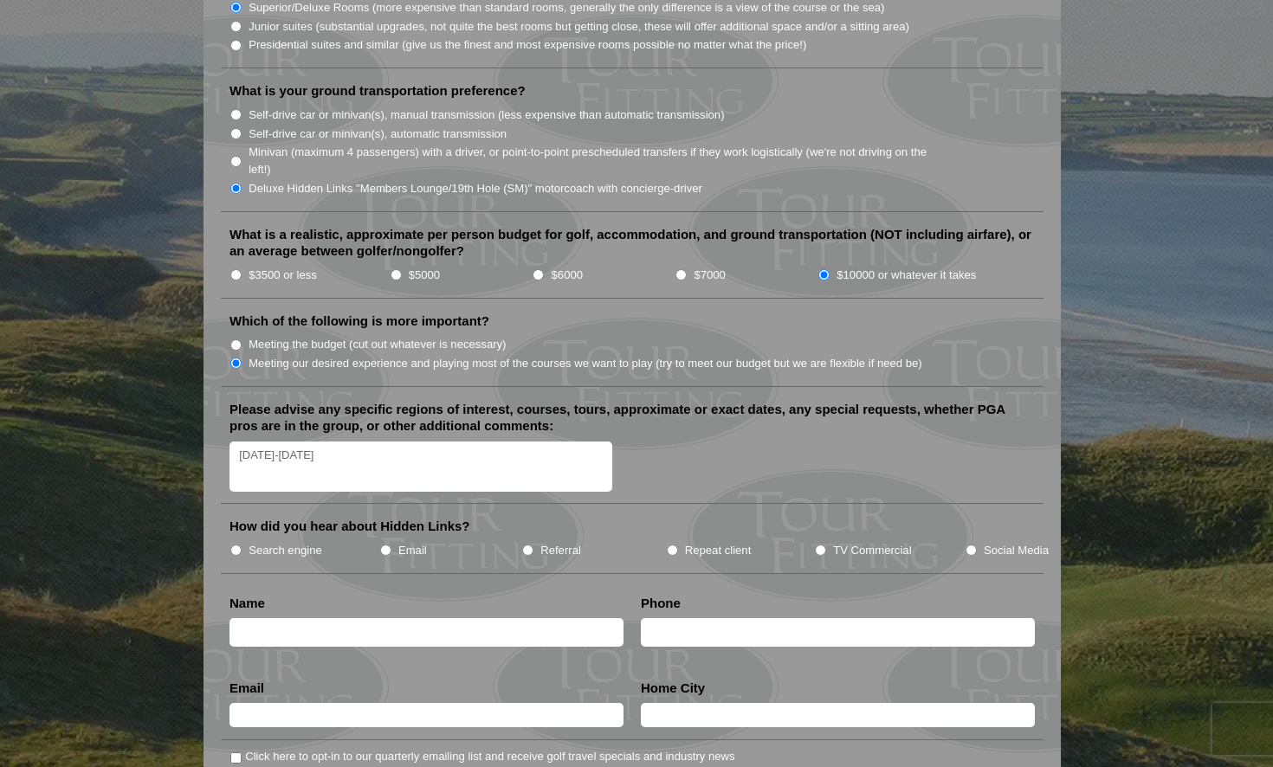
click at [331, 442] on textarea "[DATE]-[DATE]" at bounding box center [421, 467] width 383 height 51
type textarea "[DATE]-[DATE]"
click at [237, 545] on input "Search engine" at bounding box center [235, 550] width 11 height 11
radio input "true"
click at [329, 442] on textarea "[DATE]-[DATE]" at bounding box center [421, 467] width 383 height 51
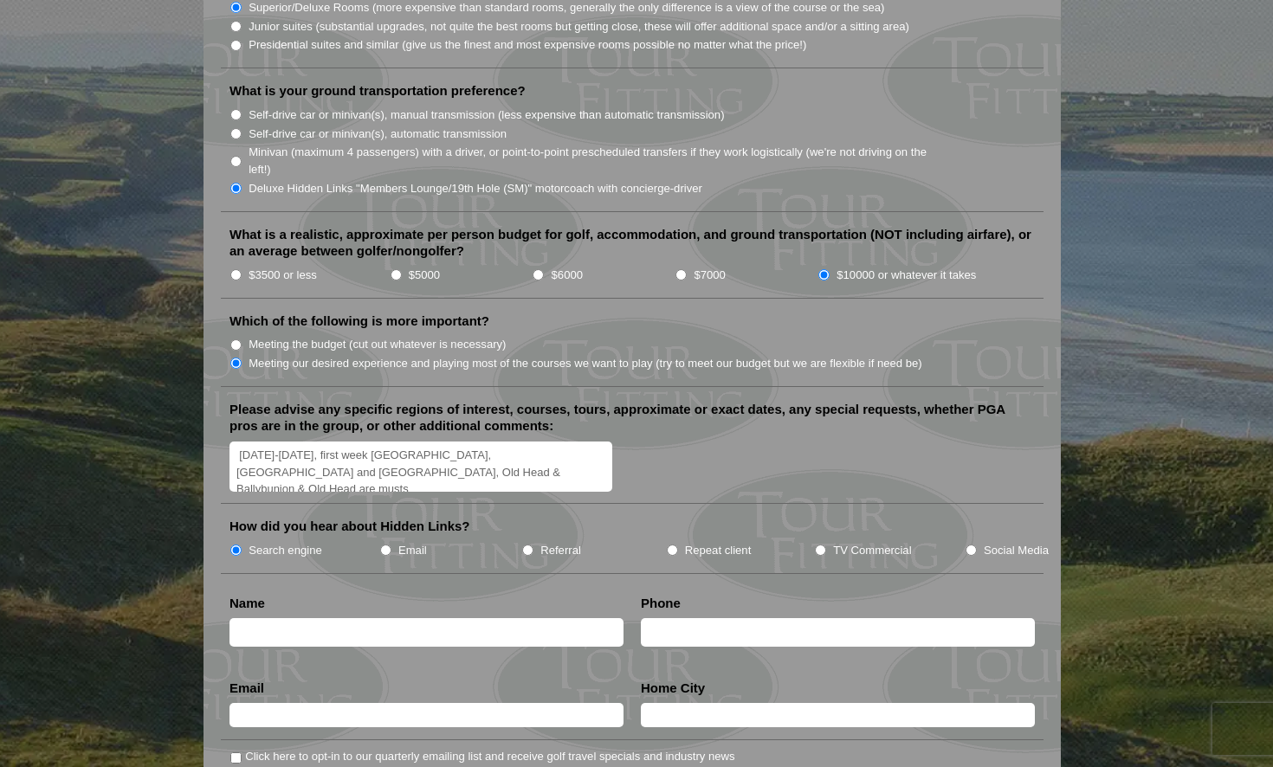
click at [236, 453] on textarea "[DATE]-[DATE], first week [GEOGRAPHIC_DATA], [GEOGRAPHIC_DATA] and [GEOGRAPHIC_…" at bounding box center [421, 467] width 383 height 51
click at [321, 450] on textarea "[DATE]-[DATE], first week [GEOGRAPHIC_DATA], SE and [GEOGRAPHIC_DATA], Ballybun…" at bounding box center [421, 467] width 383 height 51
click at [488, 442] on textarea "[DATE]-[DATE], first week [GEOGRAPHIC_DATA], SE and [GEOGRAPHIC_DATA], Ballybun…" at bounding box center [421, 467] width 383 height 51
click at [502, 444] on textarea "[DATE]-[DATE], first week [GEOGRAPHIC_DATA], SE and [GEOGRAPHIC_DATA], Ballybun…" at bounding box center [421, 467] width 383 height 51
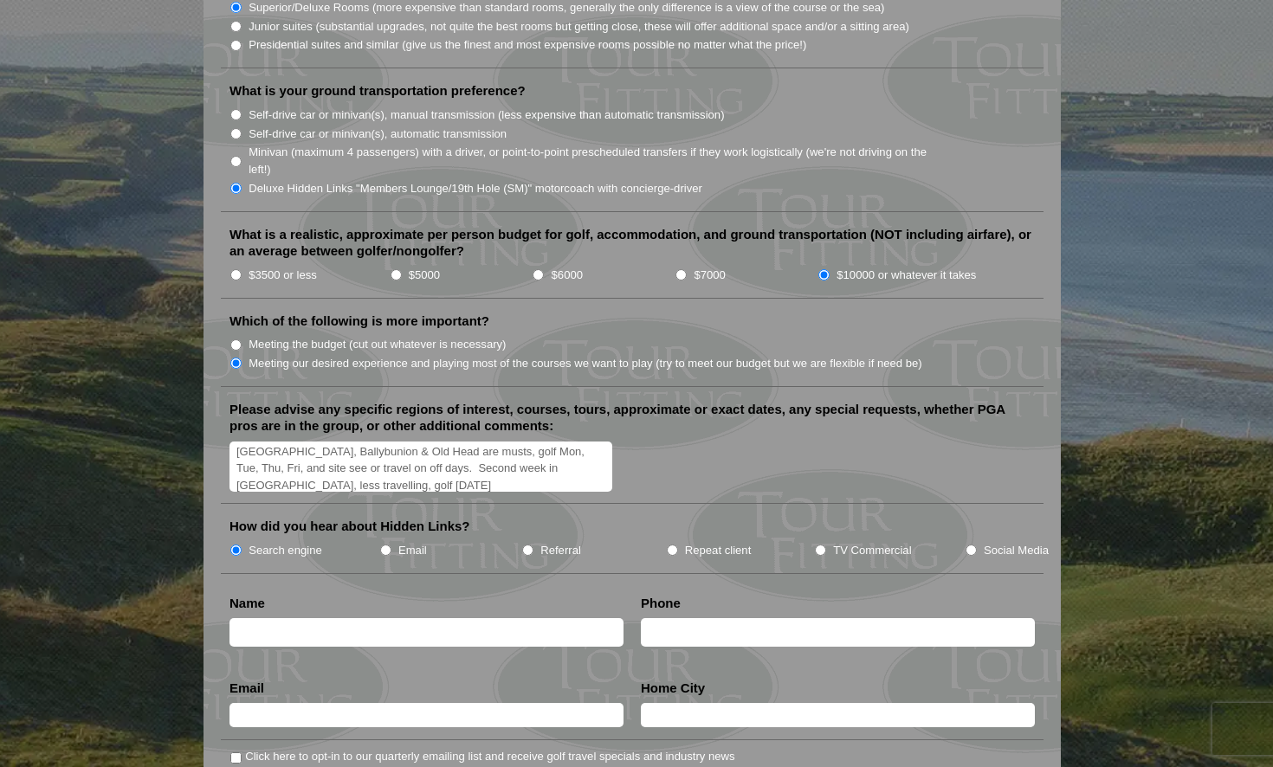
click at [568, 445] on textarea "[DATE]-[DATE], first week [GEOGRAPHIC_DATA], SE and [GEOGRAPHIC_DATA], Ballybun…" at bounding box center [421, 467] width 383 height 51
click at [556, 463] on textarea "[DATE]-[DATE], first week [GEOGRAPHIC_DATA], SE and [GEOGRAPHIC_DATA], Ballybun…" at bounding box center [421, 467] width 383 height 51
click at [353, 461] on textarea "[DATE]-[DATE], first week [GEOGRAPHIC_DATA], SE and [GEOGRAPHIC_DATA], Ballybun…" at bounding box center [421, 467] width 383 height 51
click at [380, 461] on textarea "[DATE]-[DATE], first week [GEOGRAPHIC_DATA], SE and [GEOGRAPHIC_DATA], Ballybun…" at bounding box center [421, 467] width 383 height 51
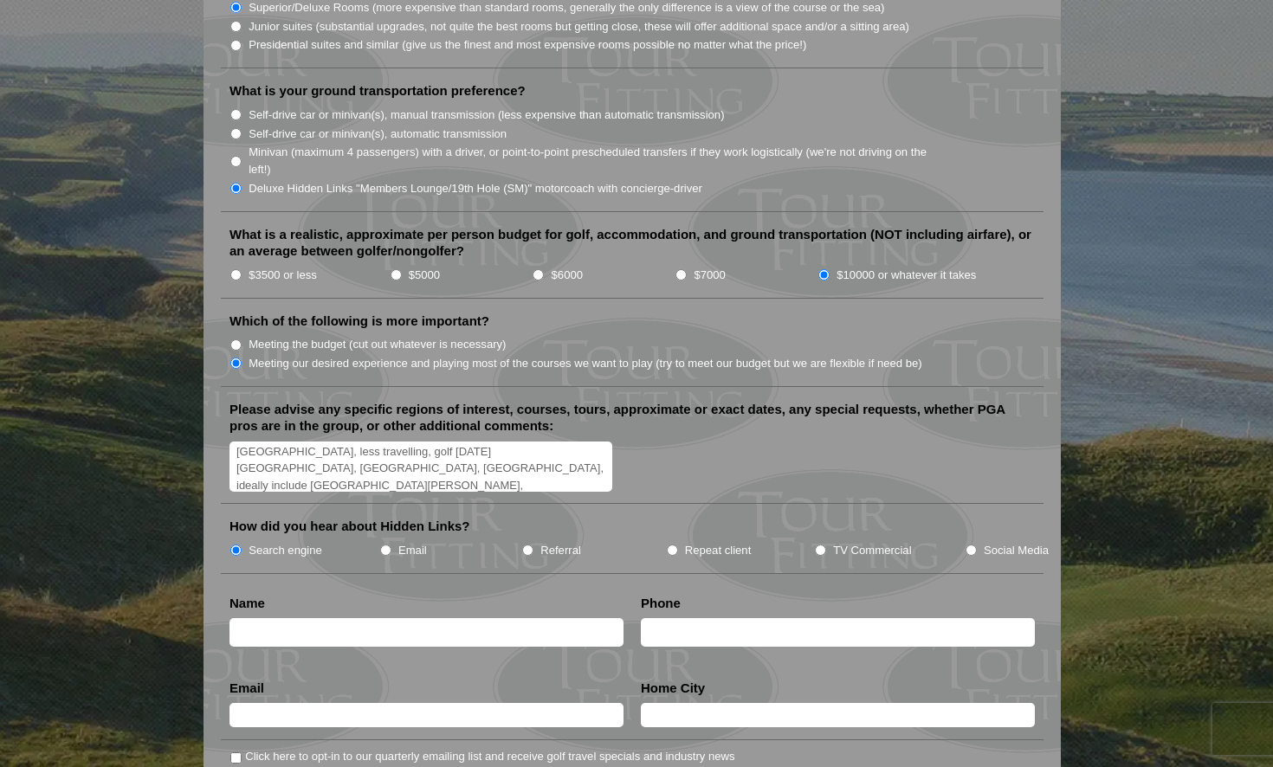
scroll to position [0, 0]
click at [325, 442] on textarea "[DATE]-[DATE], first week [GEOGRAPHIC_DATA], SE and [GEOGRAPHIC_DATA], Ballybun…" at bounding box center [421, 467] width 383 height 51
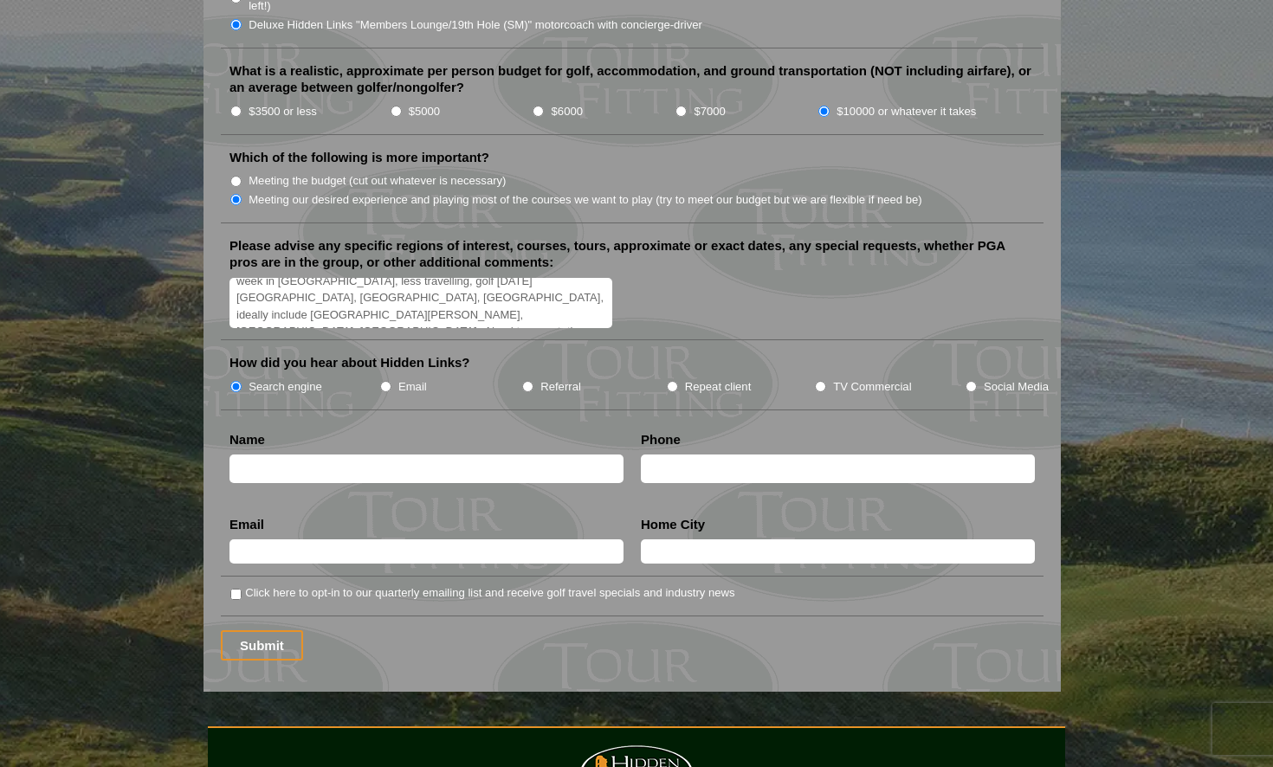
scroll to position [1992, 0]
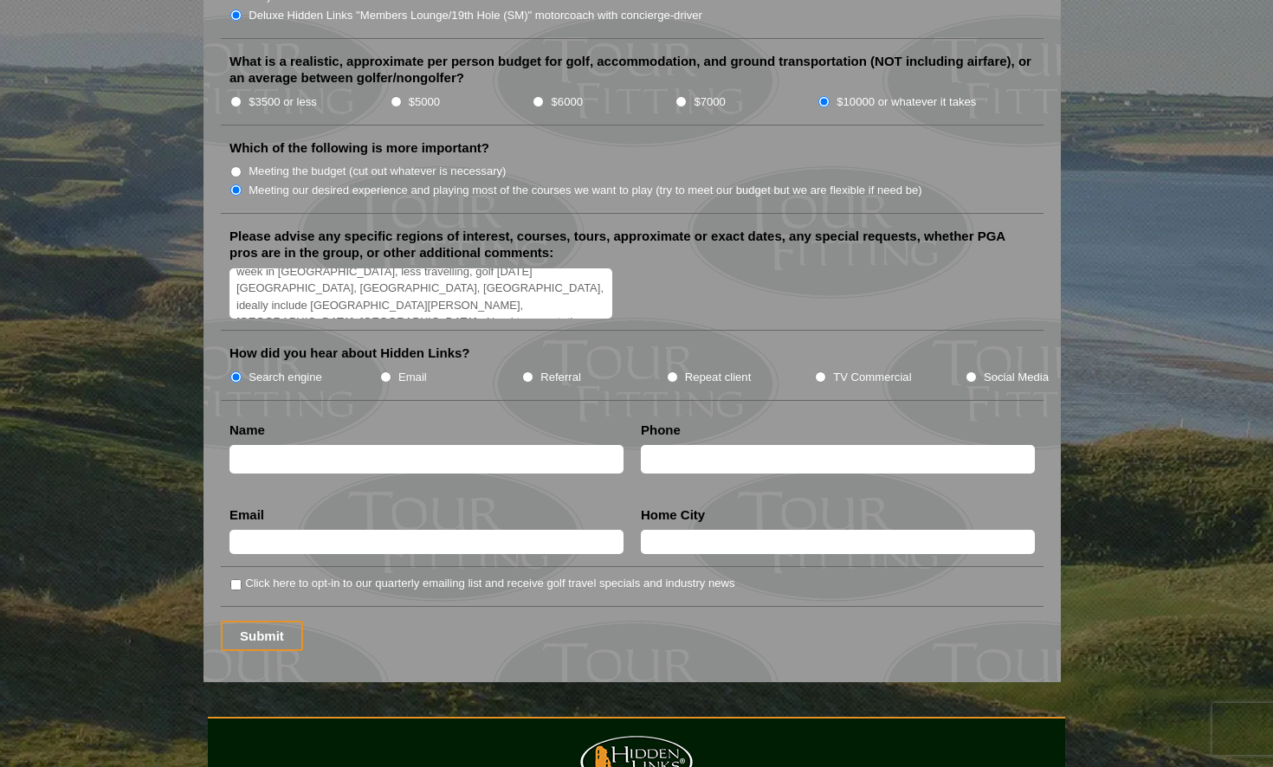
type textarea "[DATE]-[DATE], will be 4-5 couples. first week [GEOGRAPHIC_DATA], SE and [GEOGR…"
click at [347, 445] on input "text" at bounding box center [427, 459] width 394 height 29
type input "[PERSON_NAME]"
type input "8174800747"
type input "[EMAIL_ADDRESS][DOMAIN_NAME]"
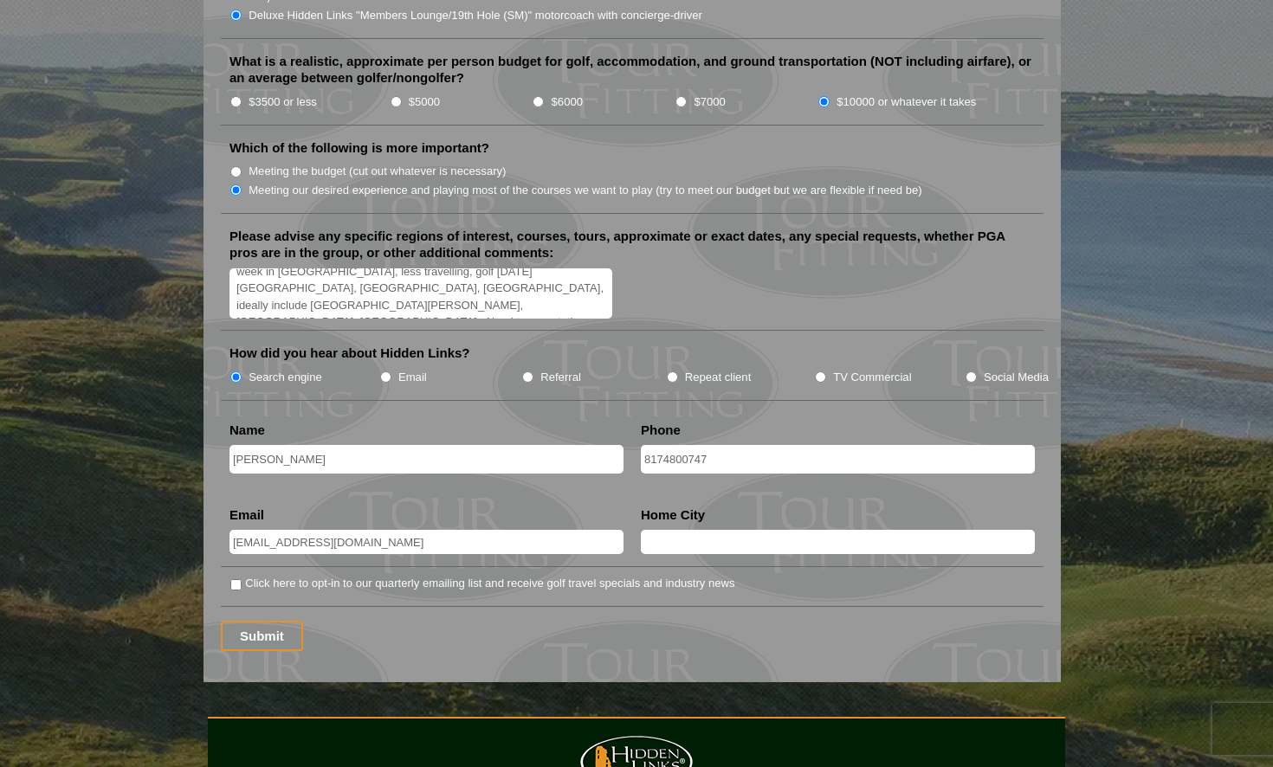
type input "Centerton"
click at [645, 445] on input "8174800747" at bounding box center [838, 459] width 394 height 29
click at [673, 445] on input "1-8174800747" at bounding box center [838, 459] width 394 height 29
click at [696, 445] on input "[PHONE_NUMBER]" at bounding box center [838, 459] width 394 height 29
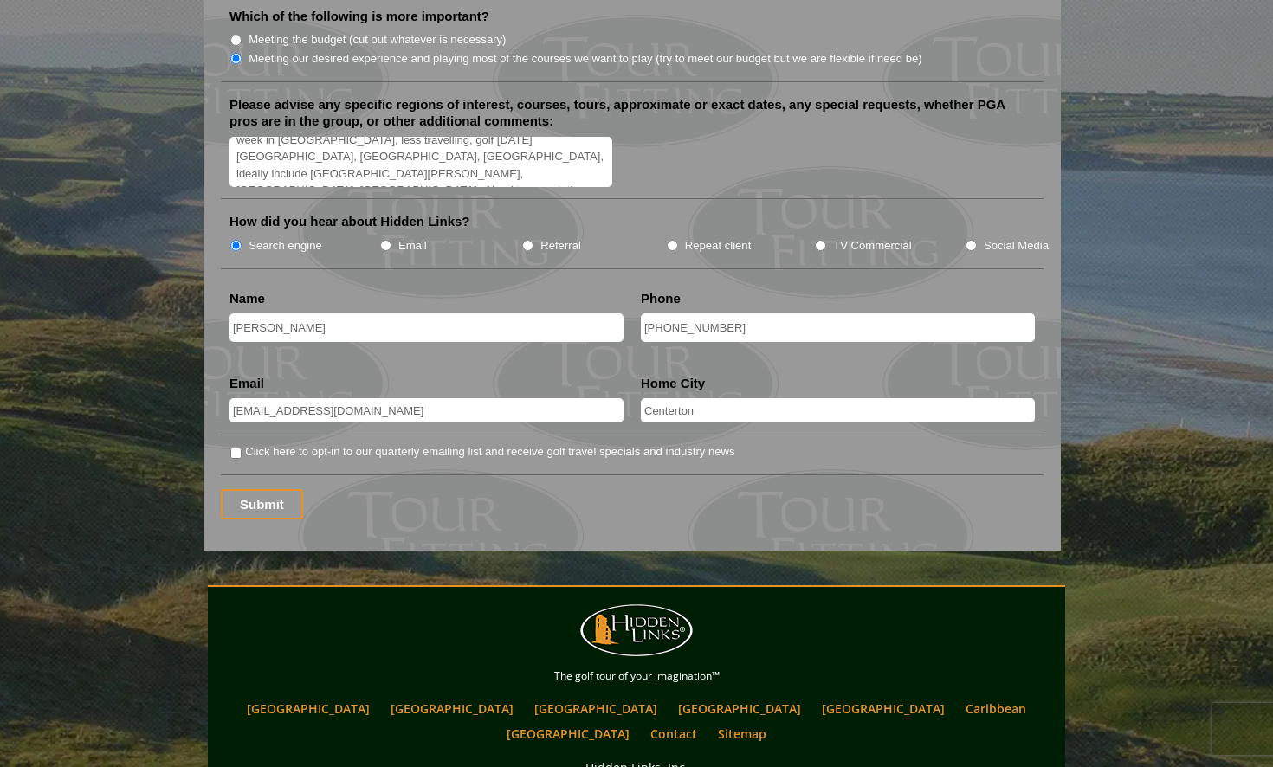
scroll to position [2166, 0]
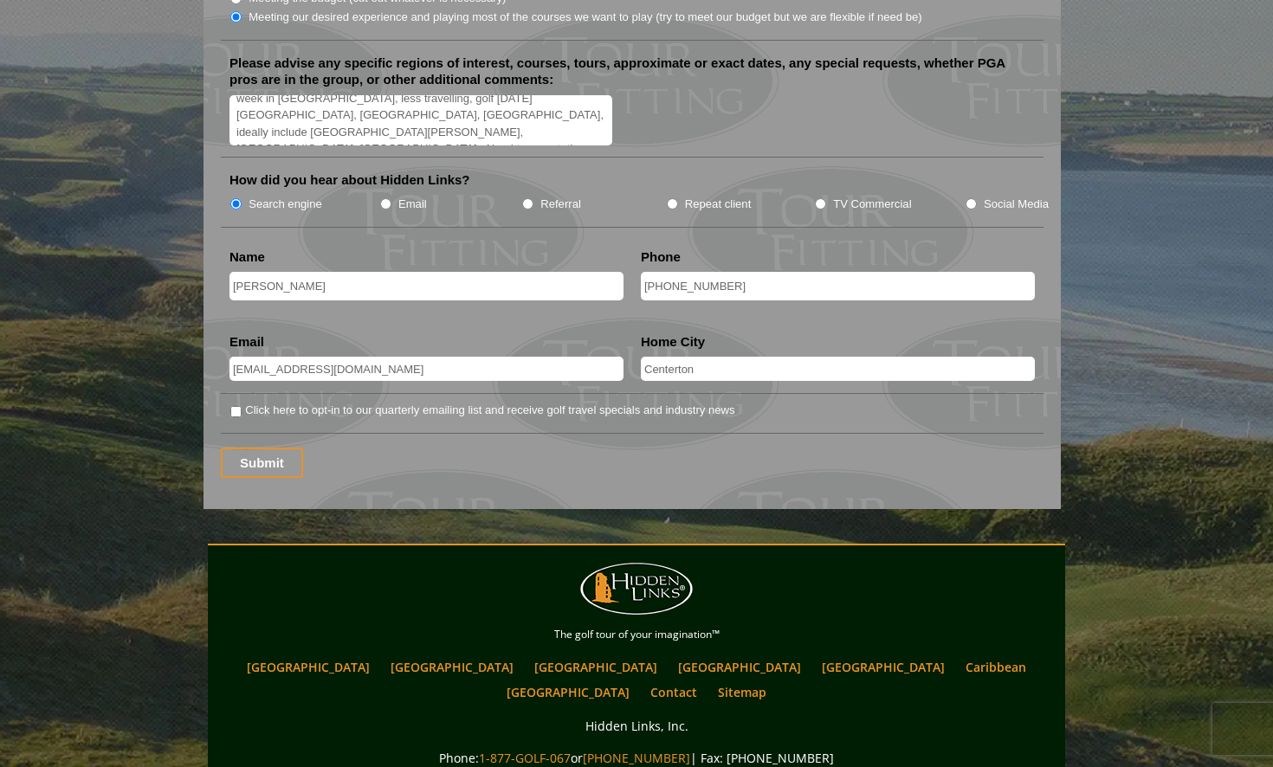
type input "[PHONE_NUMBER]"
click at [696, 357] on input "Centerton" at bounding box center [838, 369] width 394 height 24
type input "Centerton, [GEOGRAPHIC_DATA], but group is from multiple US cities"
click at [256, 448] on input "Submit" at bounding box center [262, 463] width 82 height 30
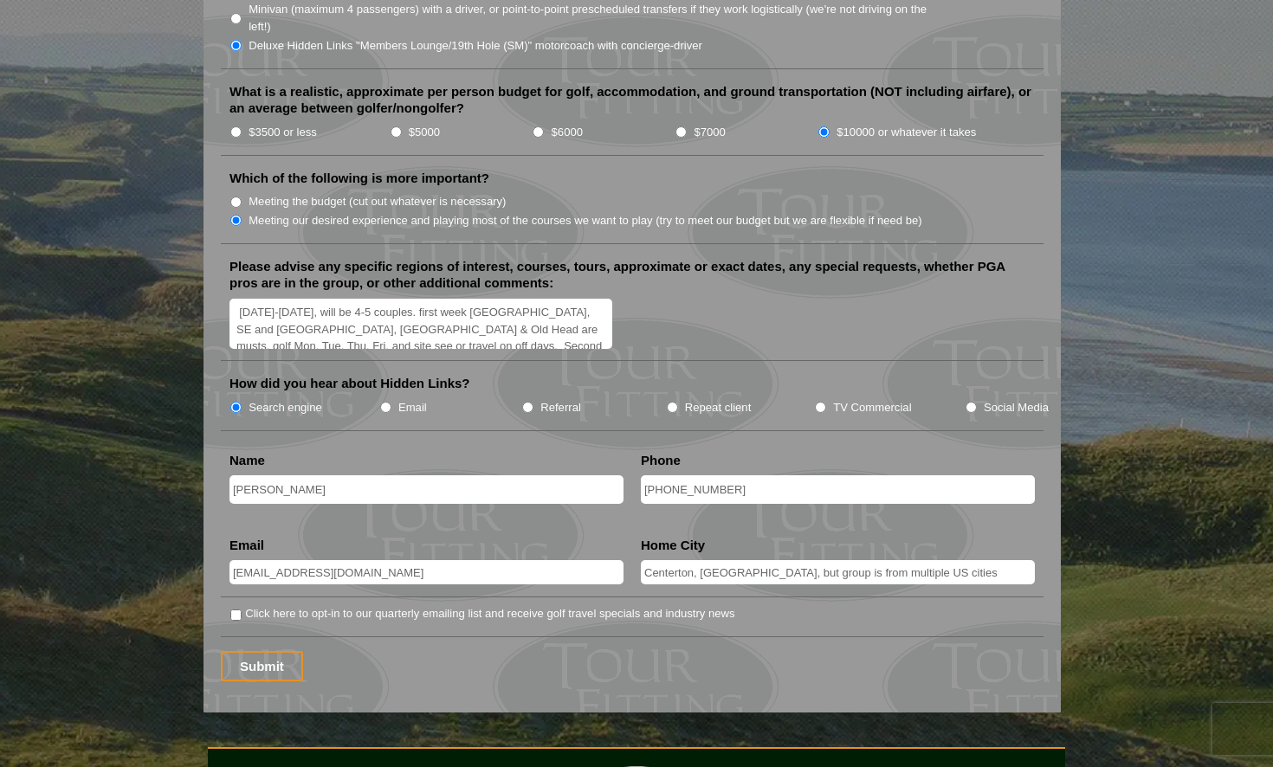
scroll to position [2079, 0]
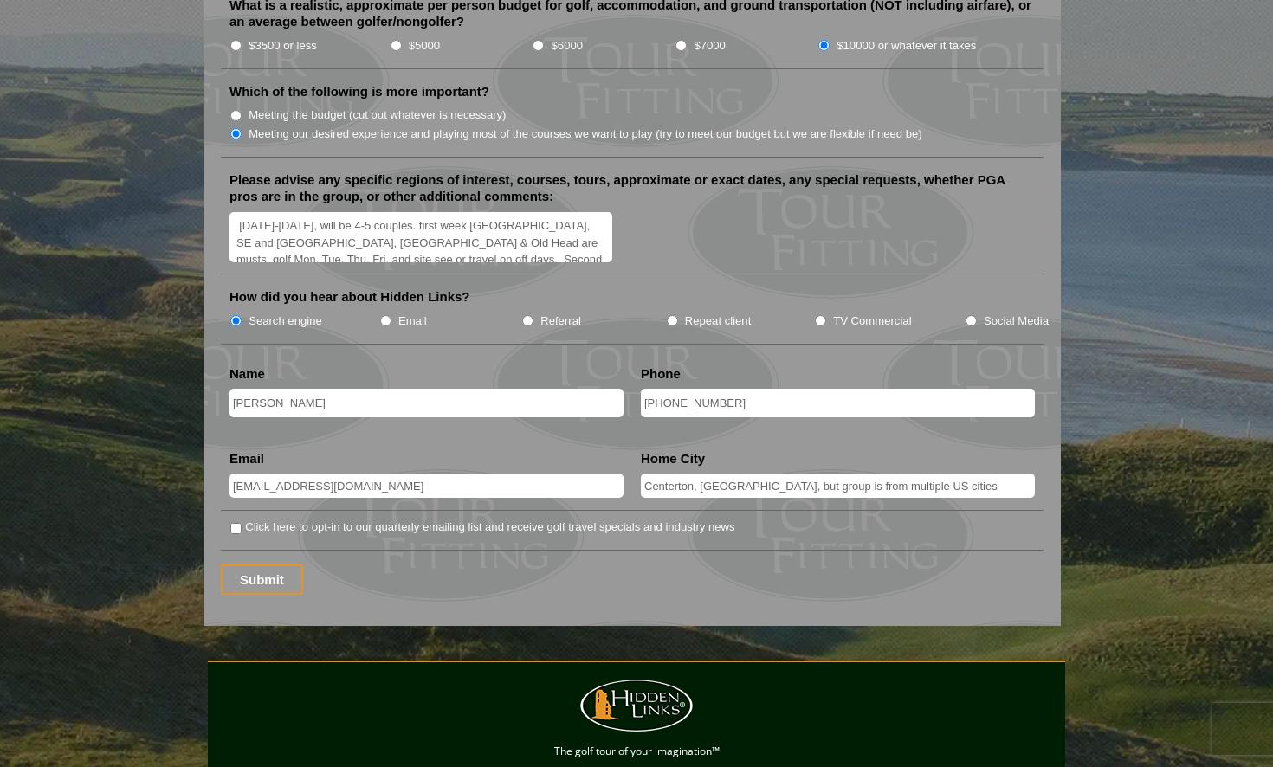
click at [233, 523] on input "Click here to opt-in to our quarterly emailing list and receive golf travel spe…" at bounding box center [235, 528] width 11 height 11
checkbox input "true"
click at [258, 565] on input "Submit" at bounding box center [262, 580] width 82 height 30
